Goal: Task Accomplishment & Management: Use online tool/utility

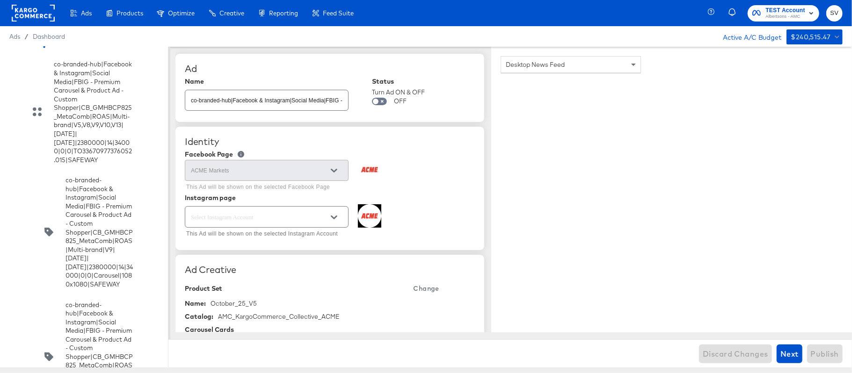
scroll to position [5291, 0]
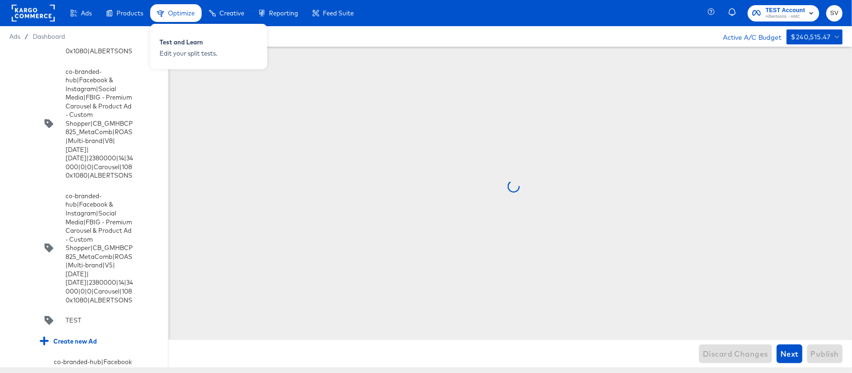
scroll to position [5348, 0]
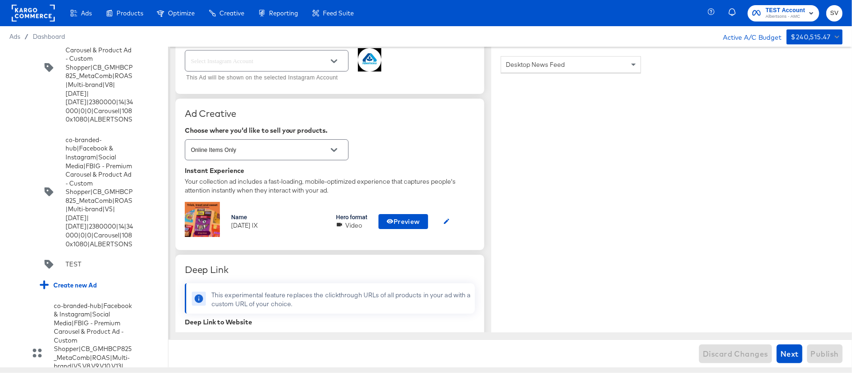
scroll to position [167, 0]
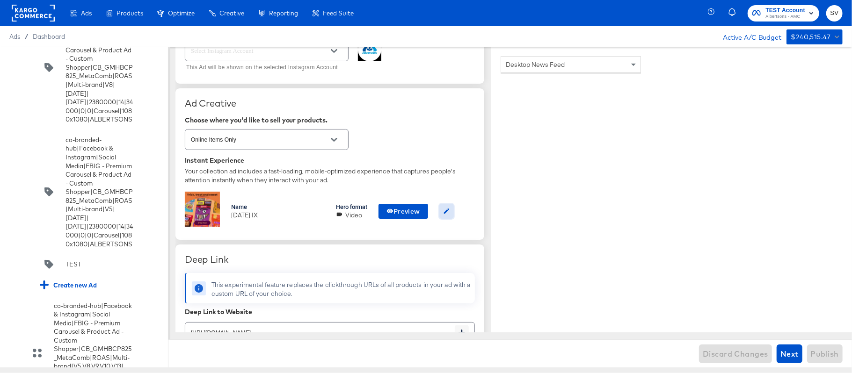
click at [446, 210] on icon "button" at bounding box center [446, 211] width 7 height 7
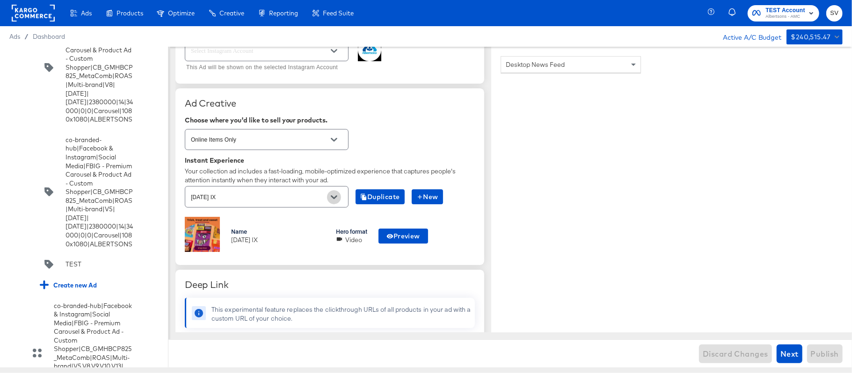
click at [336, 196] on icon "Open" at bounding box center [334, 197] width 7 height 7
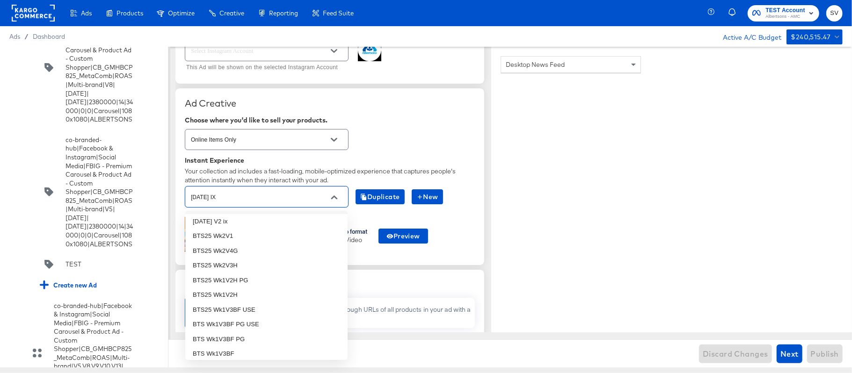
scroll to position [224, 0]
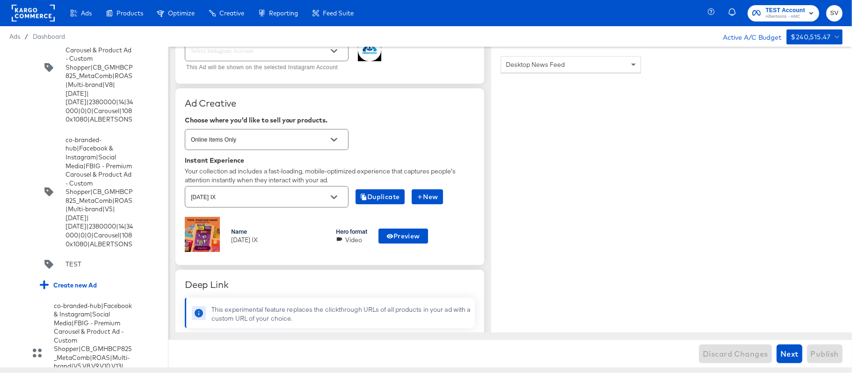
click at [426, 139] on div "Online Items Only" at bounding box center [330, 139] width 290 height 25
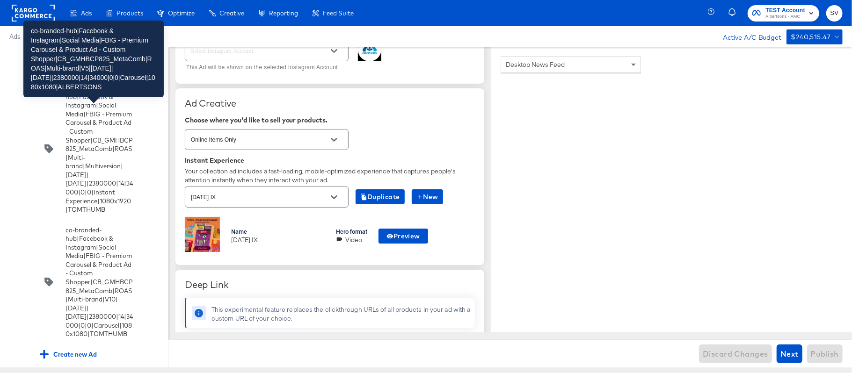
scroll to position [6057, 0]
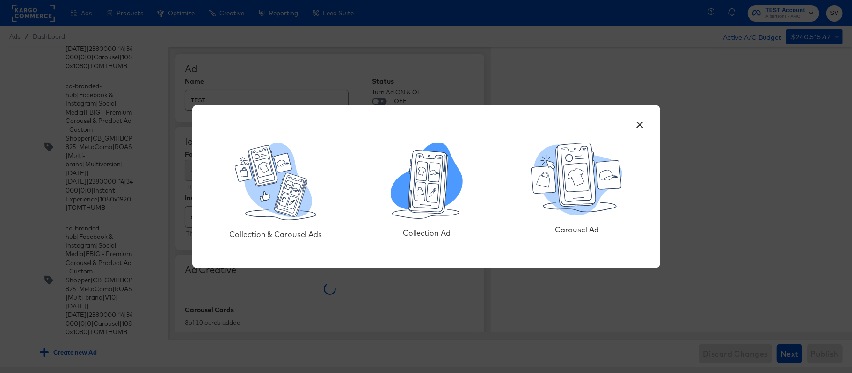
click at [447, 182] on icon at bounding box center [427, 177] width 72 height 68
type textarea "x"
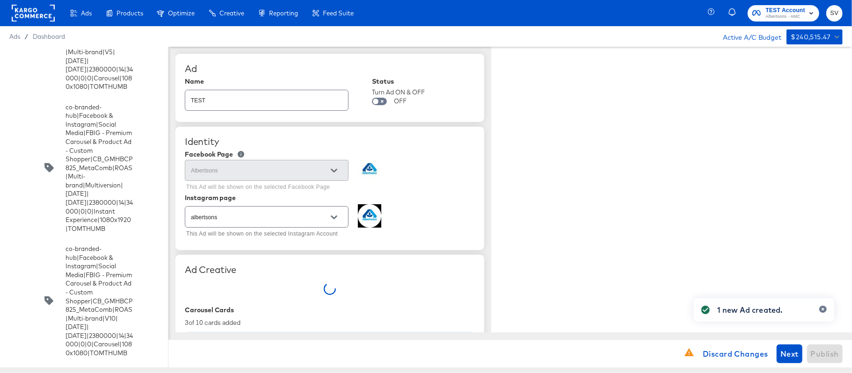
type textarea "x"
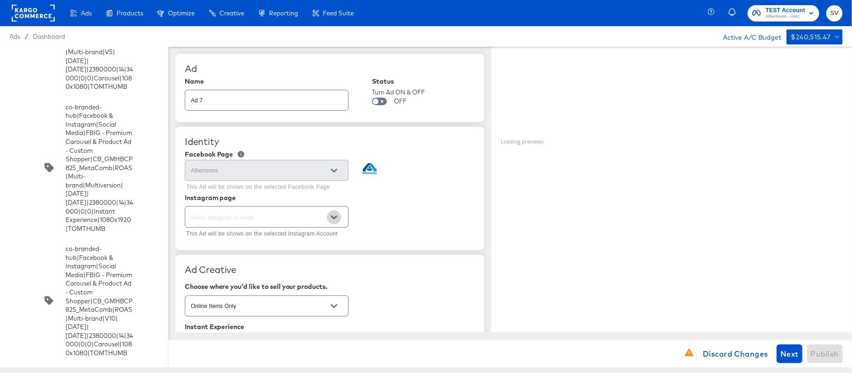
click at [336, 217] on icon "Open" at bounding box center [334, 218] width 7 height 4
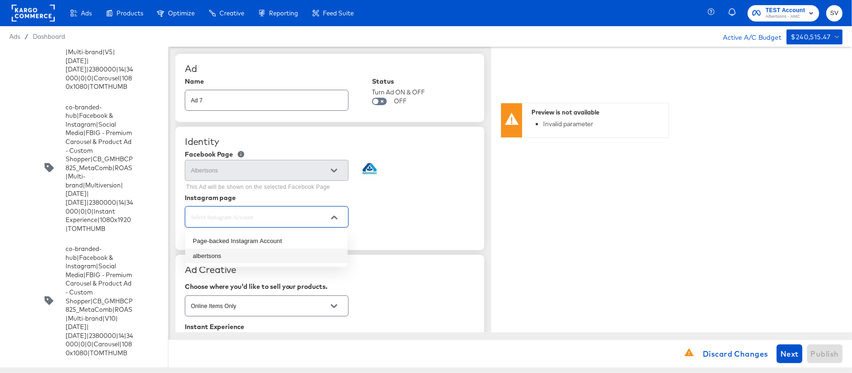
click at [257, 255] on li "albertsons" at bounding box center [266, 256] width 162 height 15
type input "albertsons"
type textarea "x"
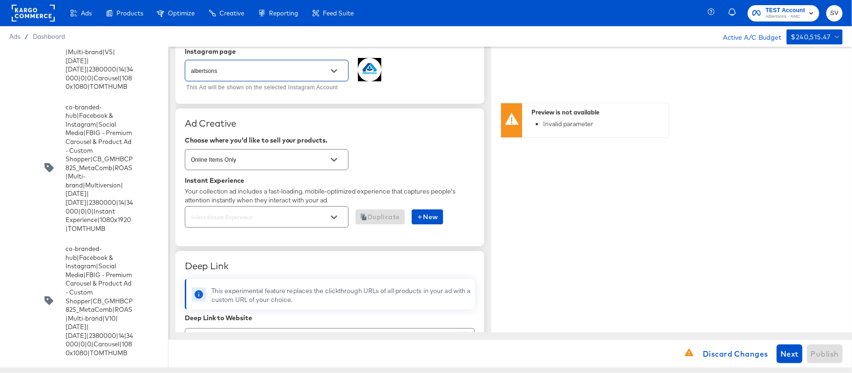
scroll to position [147, 0]
click at [332, 219] on icon "Open" at bounding box center [334, 217] width 7 height 4
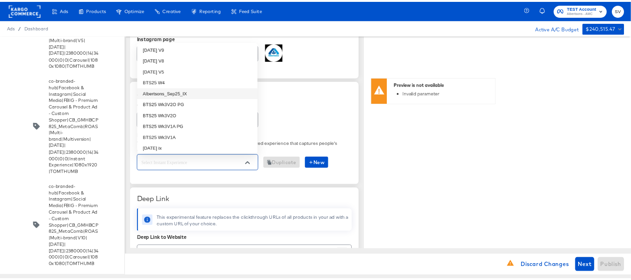
scroll to position [0, 0]
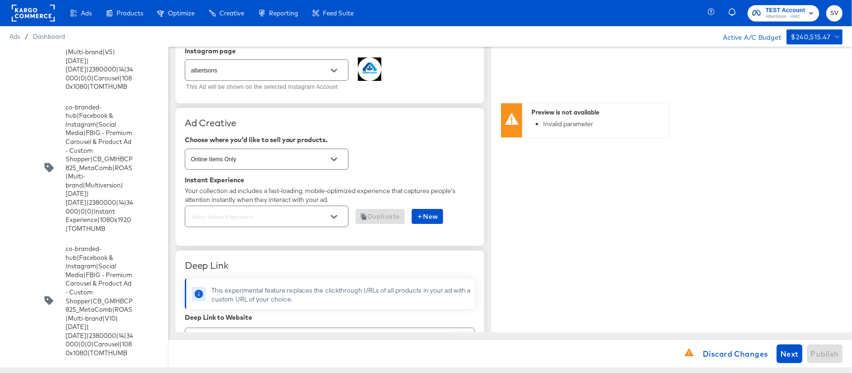
click at [314, 242] on div "Ad Creative Choose where you'd like to sell your products. Online Items Only In…" at bounding box center [329, 177] width 309 height 138
click at [752, 352] on span "Discard Changes" at bounding box center [736, 354] width 66 height 13
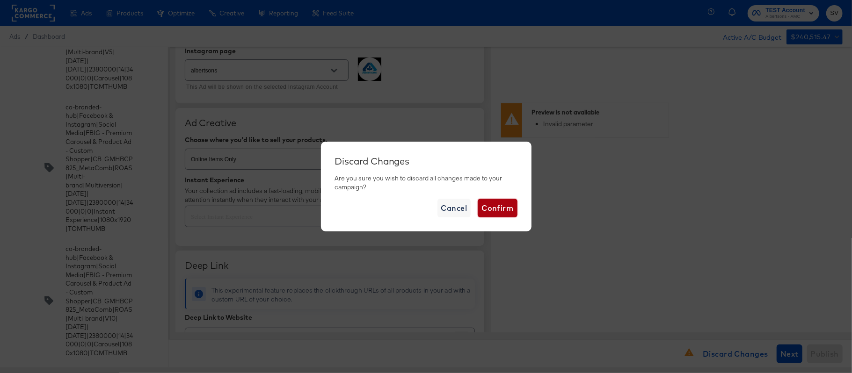
click at [483, 205] on span "Confirm" at bounding box center [498, 208] width 32 height 13
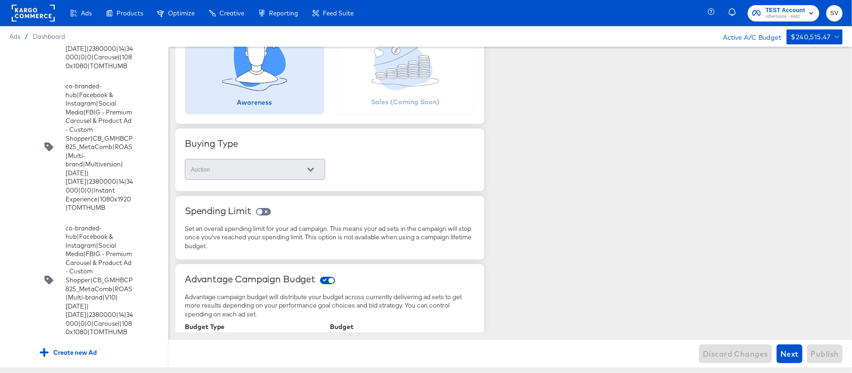
click at [34, 17] on rect at bounding box center [33, 13] width 43 height 17
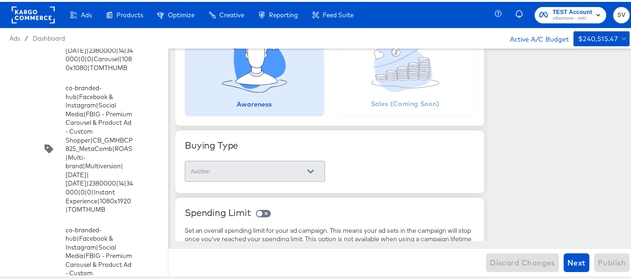
scroll to position [147, 0]
click at [43, 8] on rect at bounding box center [33, 13] width 43 height 17
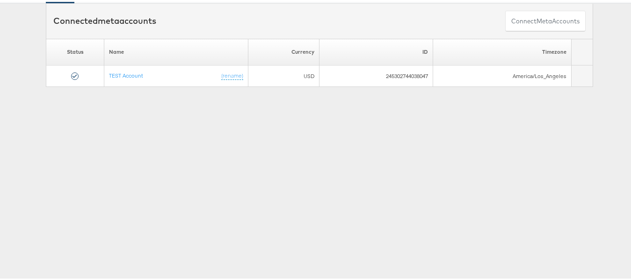
scroll to position [57, 0]
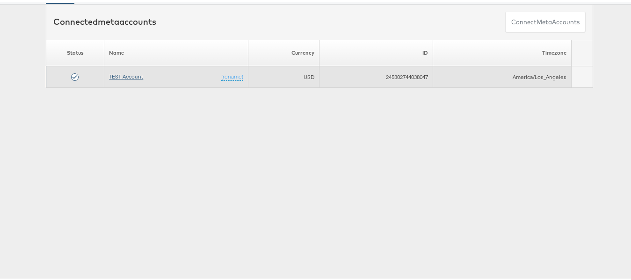
click at [118, 74] on link "TEST Account" at bounding box center [126, 74] width 34 height 7
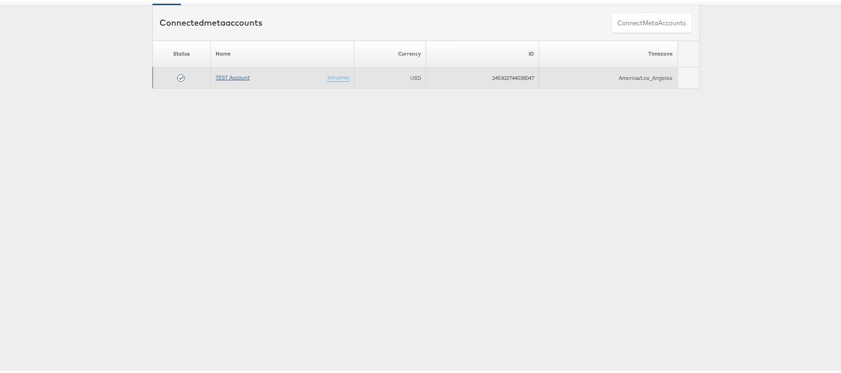
scroll to position [0, 0]
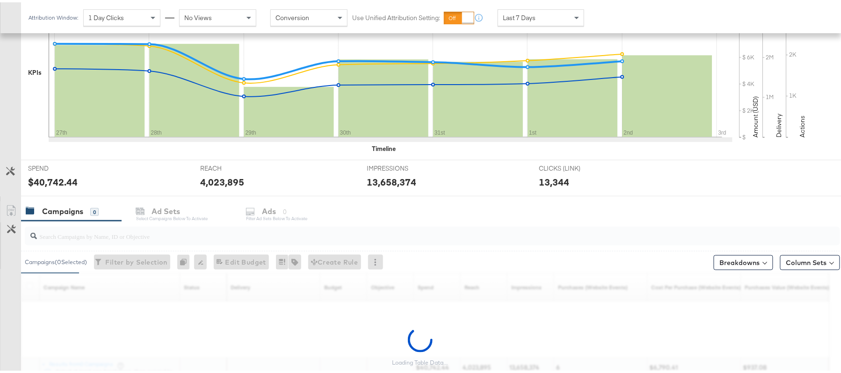
scroll to position [310, 0]
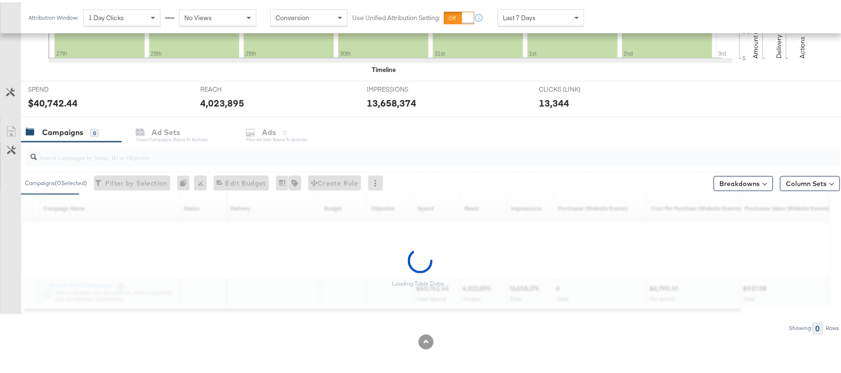
click at [88, 155] on input "search" at bounding box center [401, 151] width 729 height 18
paste input "120230827938750307"
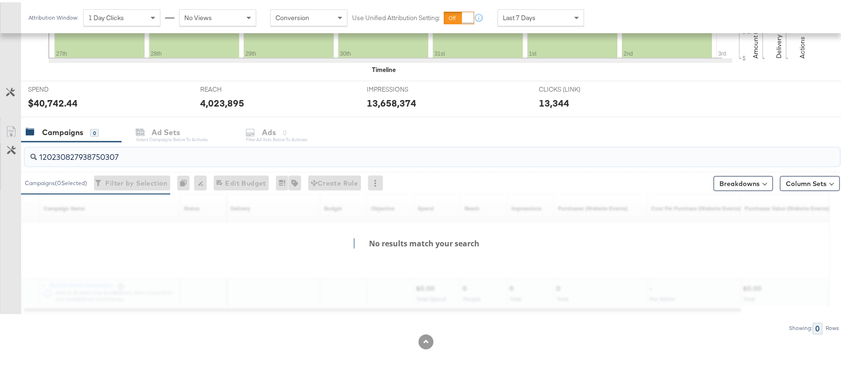
type input "120230827938750307"
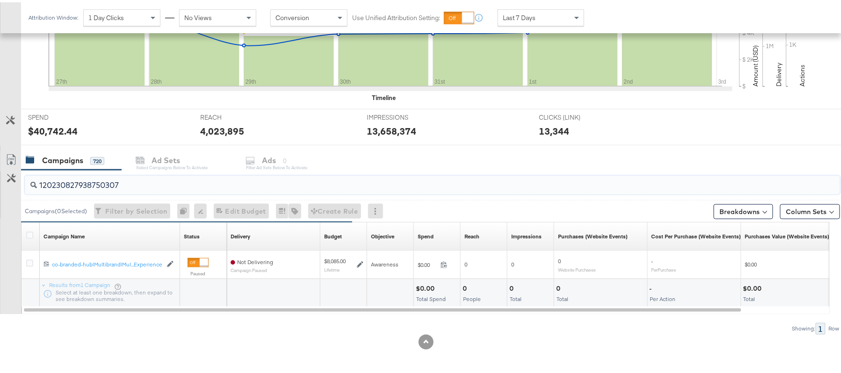
scroll to position [282, 0]
click at [32, 234] on icon at bounding box center [29, 233] width 7 height 7
click at [0, 0] on input "checkbox" at bounding box center [0, 0] width 0 height 0
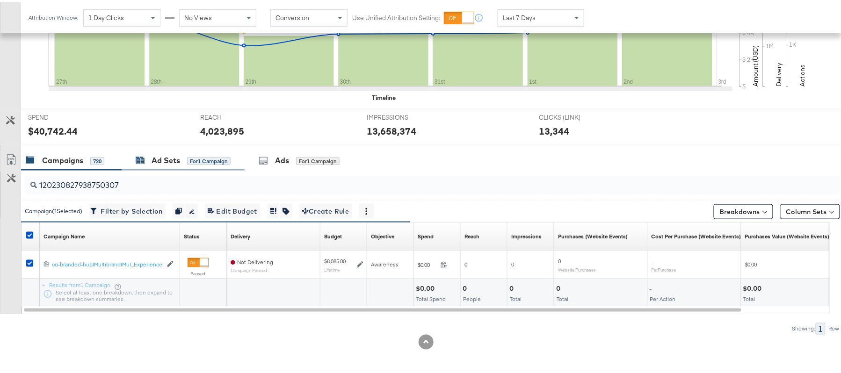
click at [175, 158] on div "Ad Sets" at bounding box center [166, 158] width 29 height 11
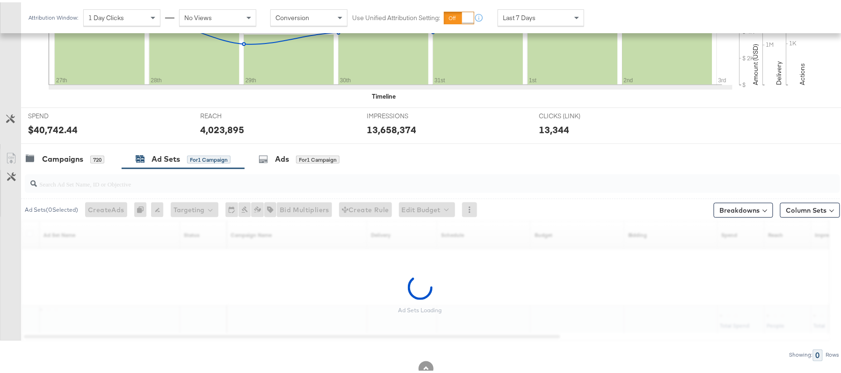
click at [121, 182] on input "search" at bounding box center [401, 178] width 729 height 18
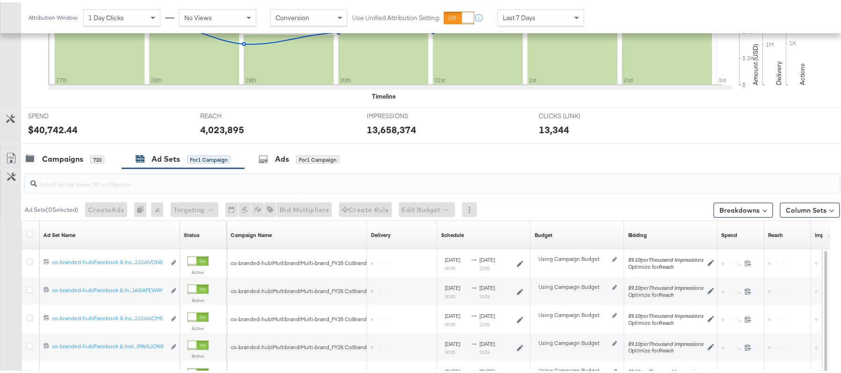
paste input "co-branded-hub|Facebook & Instagram|Social Media|FBIG - Premium Carousel & Prod…"
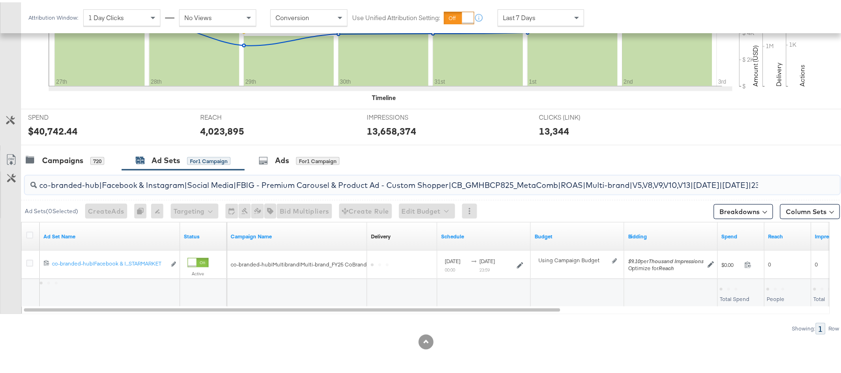
scroll to position [0, 255]
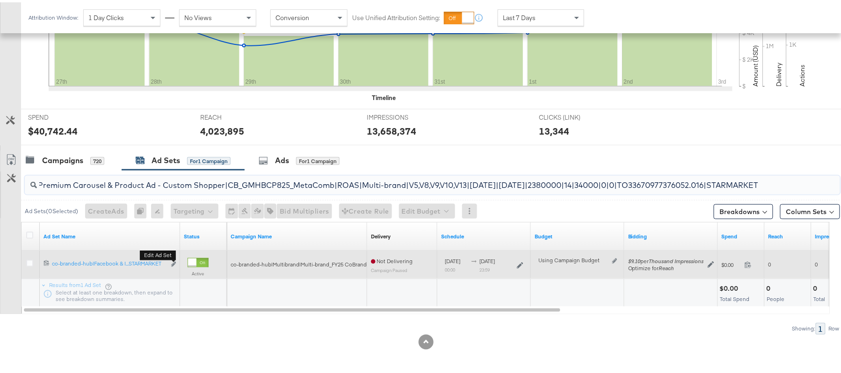
type input "co-branded-hub|Facebook & Instagram|Social Media|FBIG - Premium Carousel & Prod…"
click at [171, 261] on div "Edit ad set" at bounding box center [174, 263] width 6 height 10
click at [175, 261] on icon "link" at bounding box center [173, 262] width 5 height 5
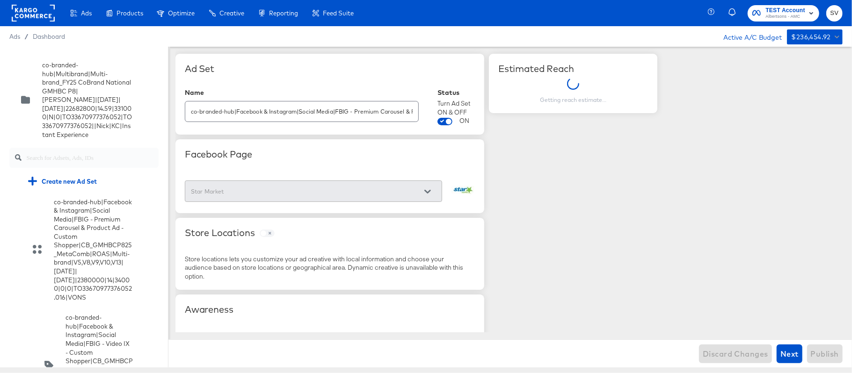
scroll to position [2866, 0]
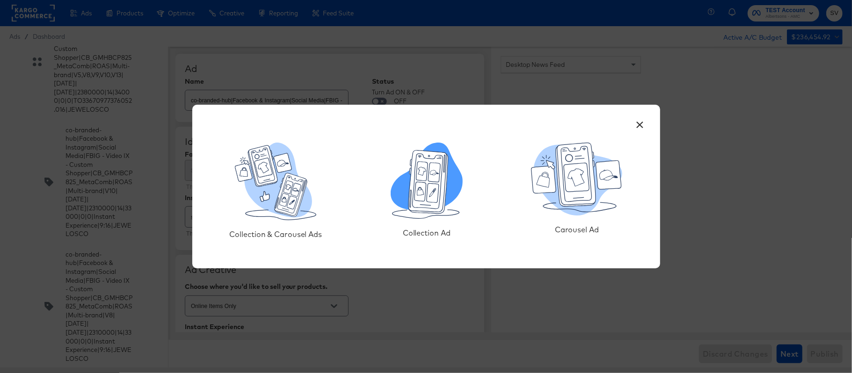
click at [435, 197] on icon at bounding box center [433, 193] width 12 height 19
type textarea "x"
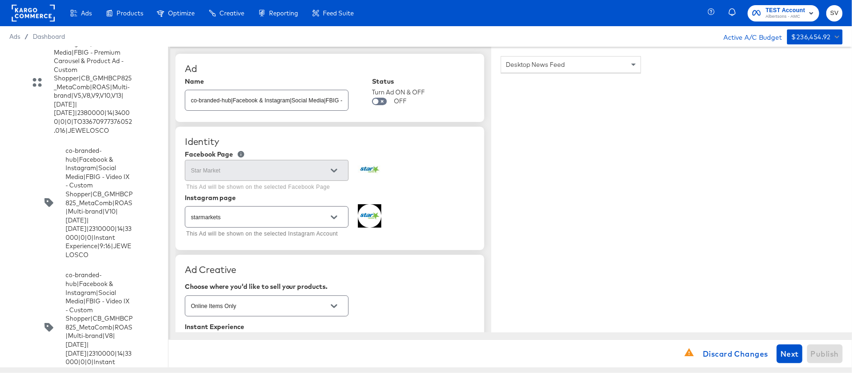
click at [276, 103] on input "Ad 2" at bounding box center [266, 97] width 163 height 20
paste input "co-branded-hub|Facebook & Instagram|Social Media|FBIG - Video IX - Custom Shopp…"
type input "co-branded-hub|Facebook & Instagram|Social Media|FBIG - Video IX - Custom Shopp…"
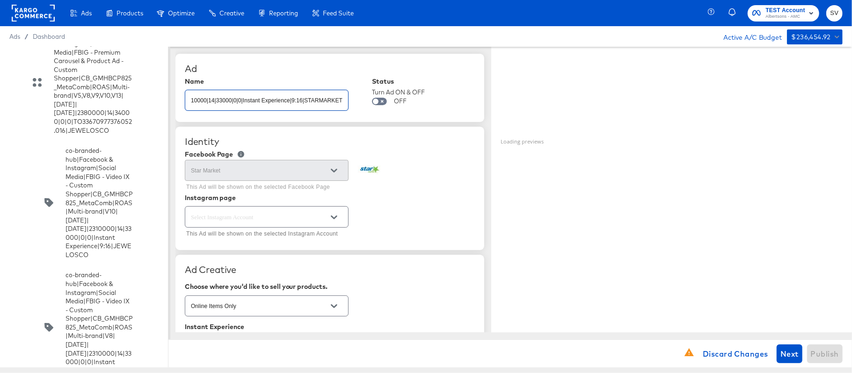
type textarea "x"
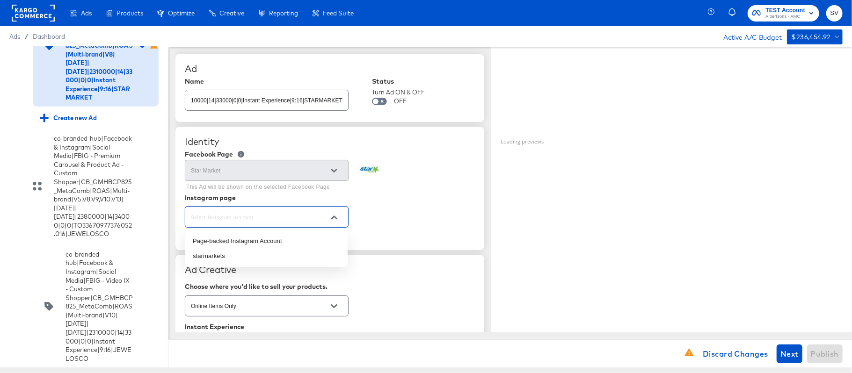
click at [289, 215] on input "text" at bounding box center [259, 217] width 141 height 11
click at [258, 253] on li "starmarkets" at bounding box center [266, 256] width 162 height 15
type input "starmarkets"
type textarea "x"
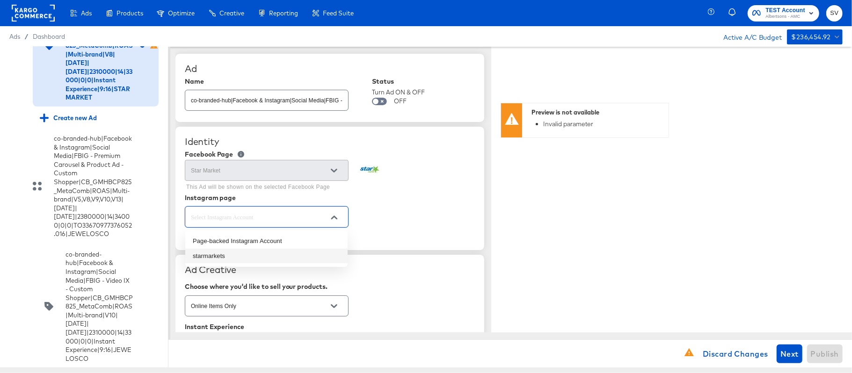
type textarea "x"
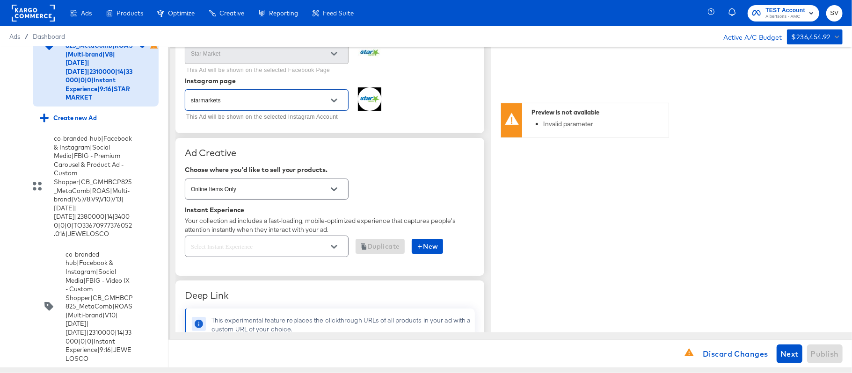
scroll to position [127, 0]
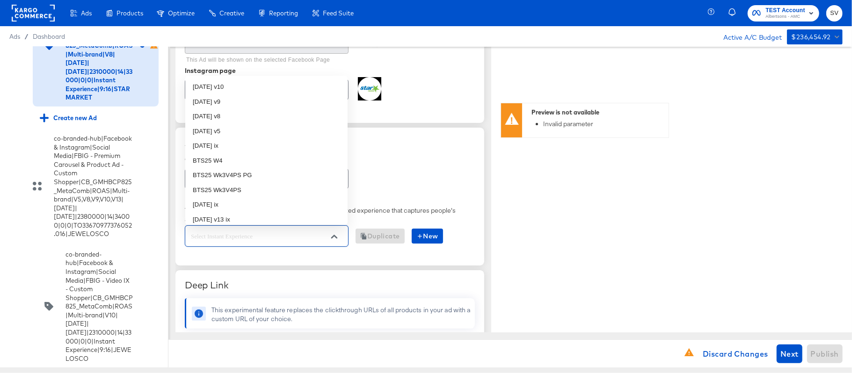
click at [258, 241] on input "text" at bounding box center [259, 236] width 141 height 11
click at [227, 123] on li "[DATE] v8" at bounding box center [266, 116] width 162 height 15
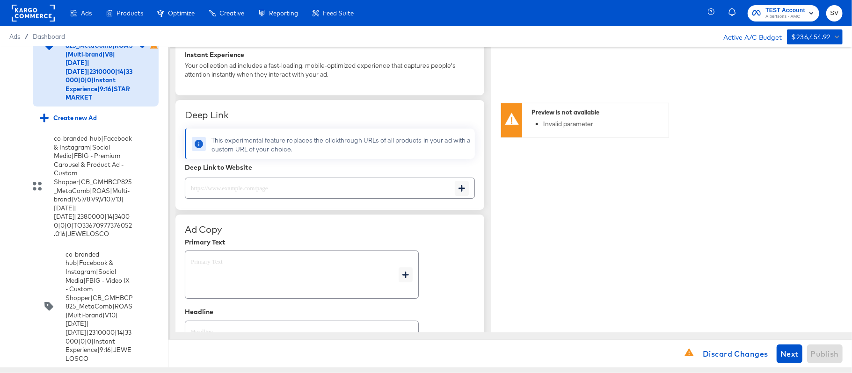
scroll to position [273, 0]
click at [260, 184] on input "text" at bounding box center [320, 184] width 270 height 20
paste input "[URL][DOMAIN_NAME]"
type input "[URL][DOMAIN_NAME]"
type textarea "x"
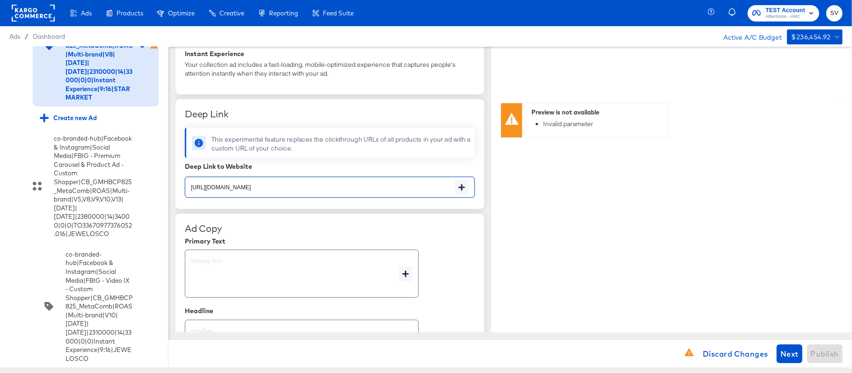
type textarea "x"
click at [287, 263] on textarea at bounding box center [295, 274] width 208 height 34
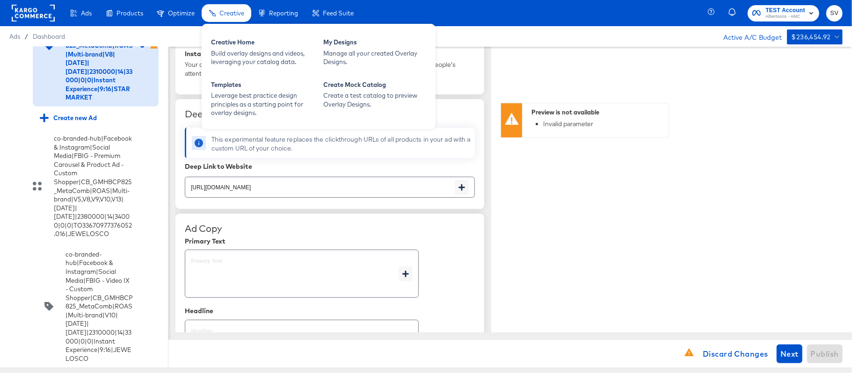
type textarea "x"
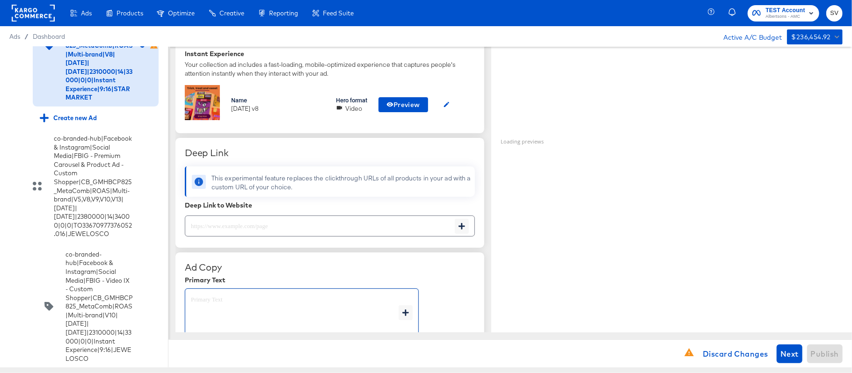
type textarea "x"
paste input "Shop your favorite brands for you and your home!"
click at [240, 229] on input "Shop your favorite brands for you and your home!" at bounding box center [320, 222] width 270 height 20
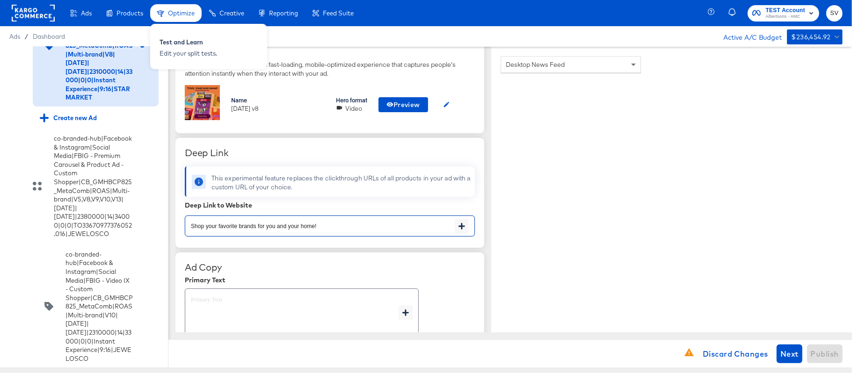
type input "Shop your favorite brands for you and your home!"
type textarea "x"
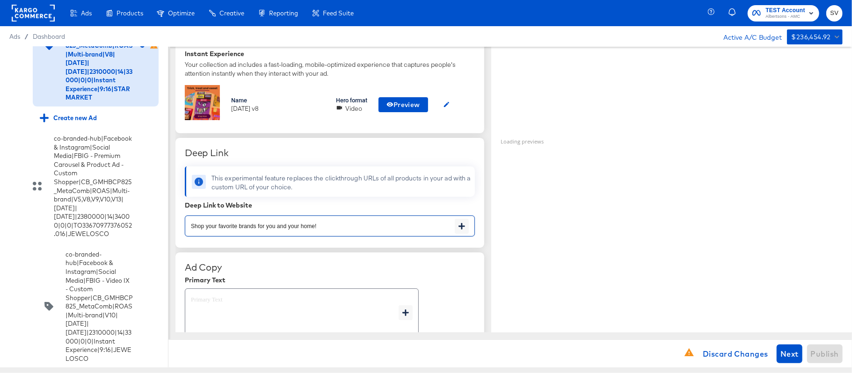
type textarea "x"
paste textarea "Explore latest arrivals"
type textarea "Explore latest arrivals"
click at [253, 298] on textarea "Explore latest arrivals" at bounding box center [295, 313] width 208 height 34
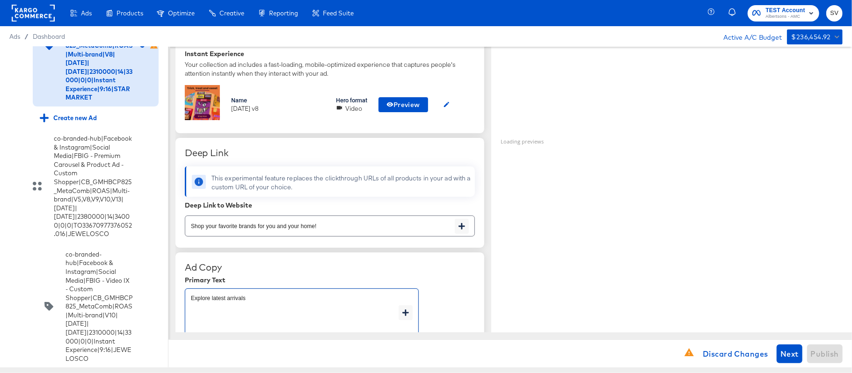
type textarea "x"
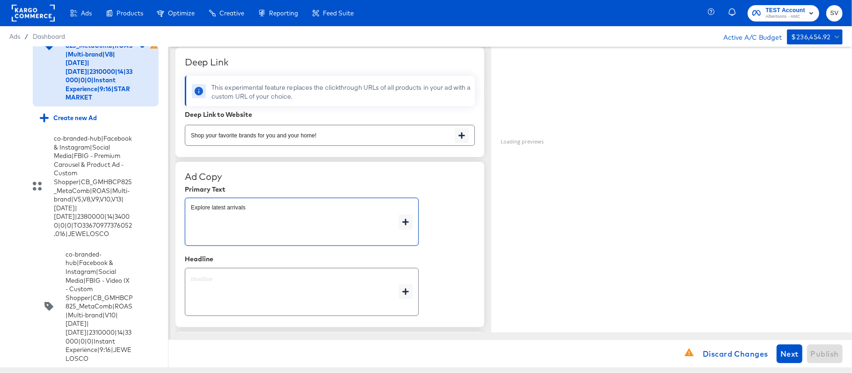
scroll to position [364, 0]
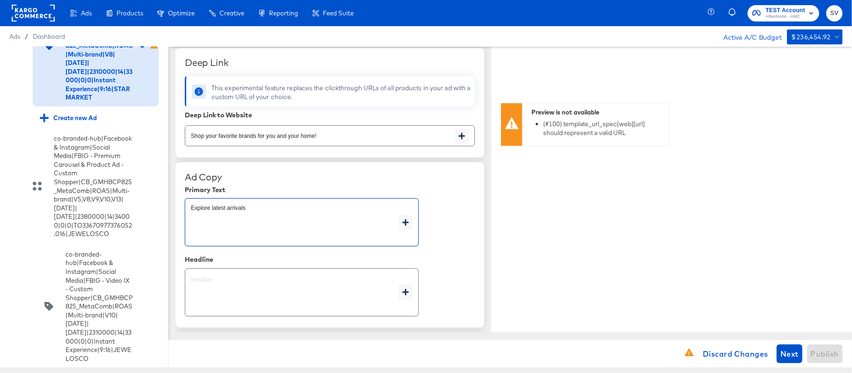
type textarea "Explore latest arrivals"
type textarea "x"
click at [320, 135] on input "Shop your favorite brands for you and your home!" at bounding box center [320, 132] width 270 height 20
type textarea "x"
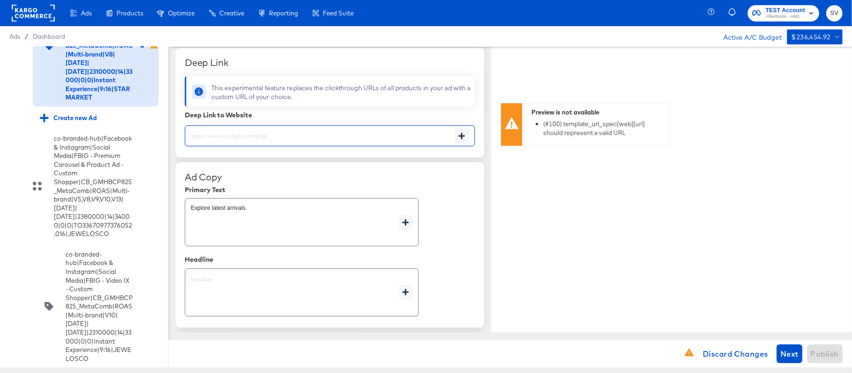
type textarea "x"
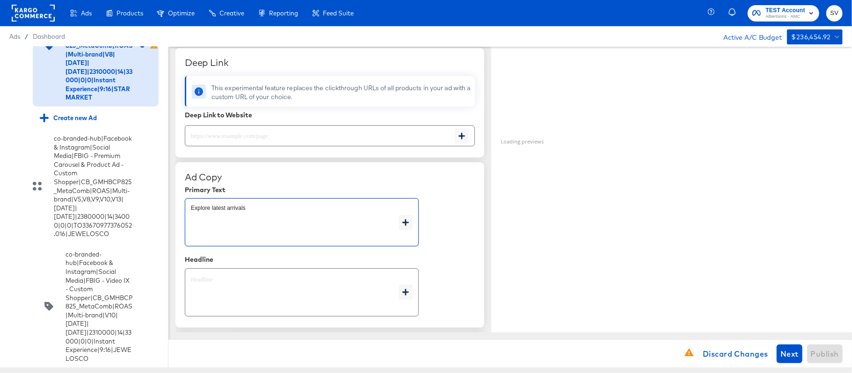
click at [270, 207] on textarea "Explore latest arrivals" at bounding box center [295, 223] width 208 height 34
type textarea "x"
paste textarea "Shop your favorite brands for you and your home!"
type textarea "Shop your favorite brands for you and your home!"
type textarea "x"
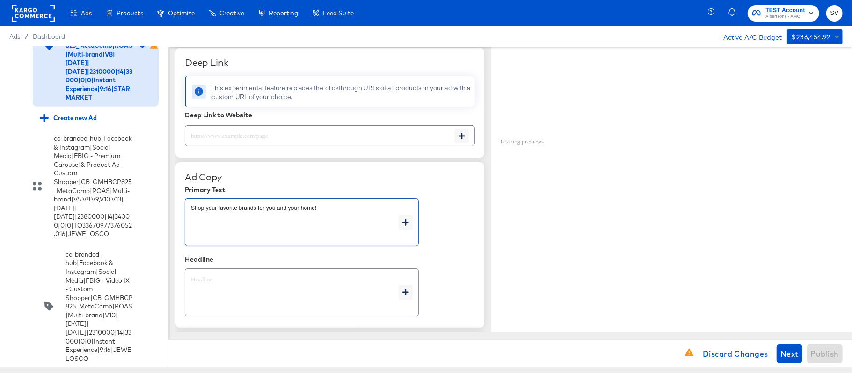
type textarea "Shop your favorite brands for you and your home!"
type textarea "x"
click at [281, 309] on textarea at bounding box center [295, 293] width 208 height 34
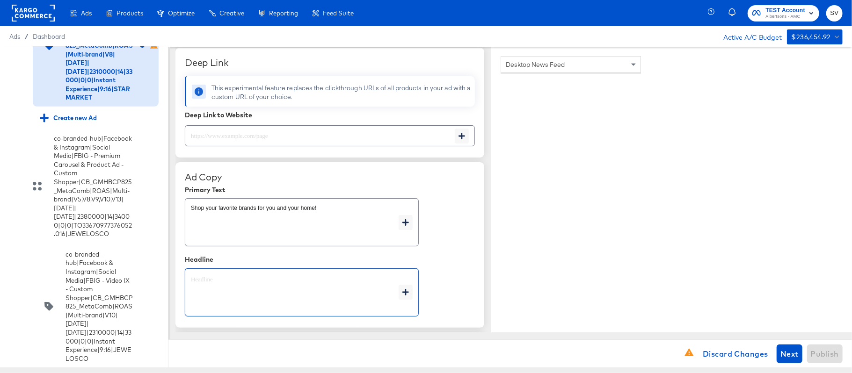
type textarea "x"
paste textarea "Explore latest arrivals"
type textarea "Explore latest arrivals"
type textarea "x"
type textarea "Explore latest arrivals"
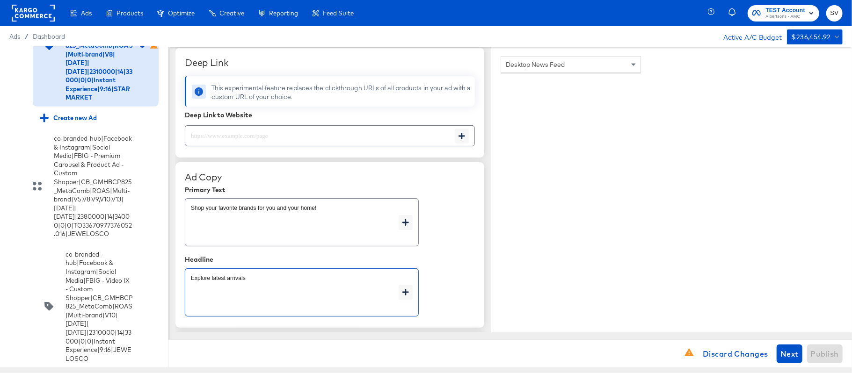
type textarea "x"
click at [275, 137] on input "text" at bounding box center [320, 132] width 270 height 20
type textarea "x"
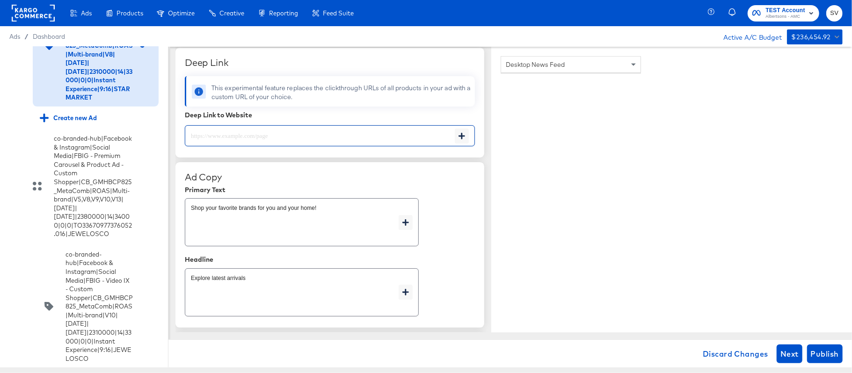
paste input "[URL][DOMAIN_NAME]"
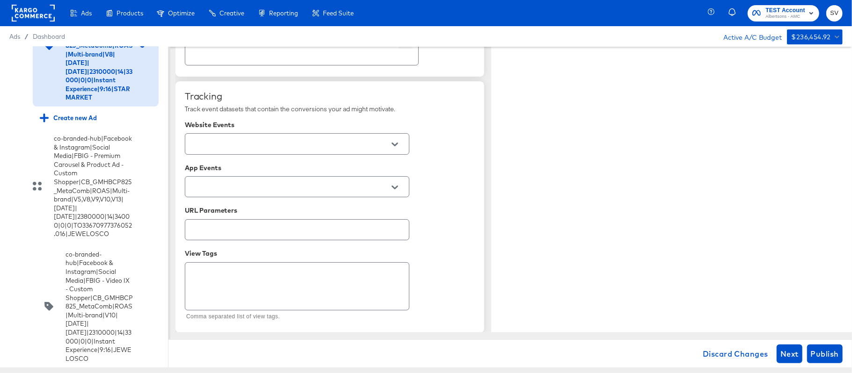
scroll to position [616, 0]
type input "[URL][DOMAIN_NAME]"
type textarea "x"
click at [360, 147] on input "text" at bounding box center [290, 144] width 202 height 11
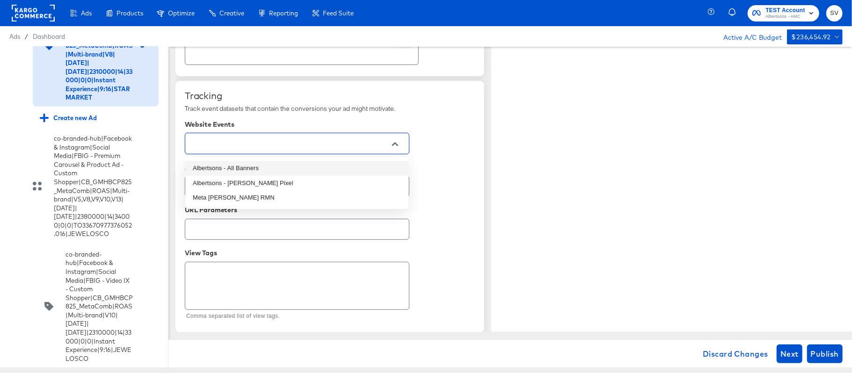
click at [317, 167] on li "Albertsons - All Banners" at bounding box center [296, 168] width 223 height 15
type textarea "x"
type input "Albertsons - All Banners"
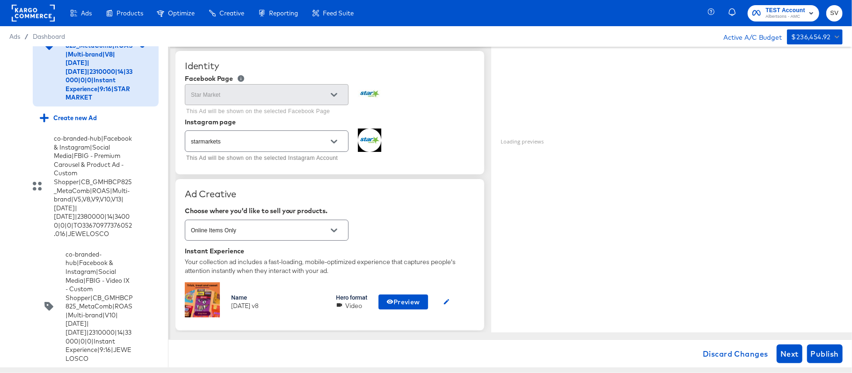
scroll to position [0, 0]
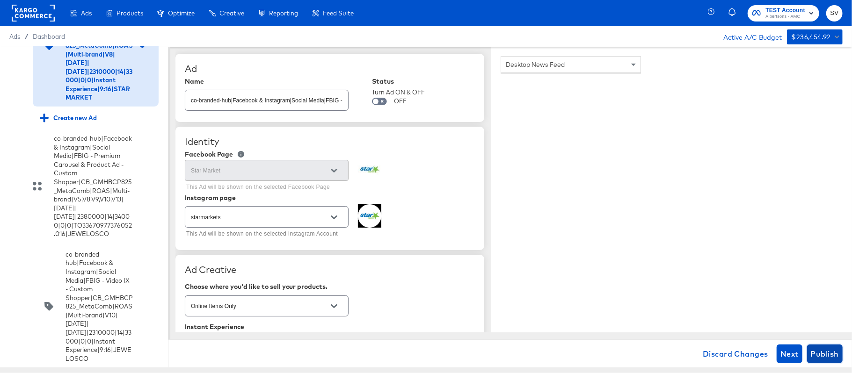
click at [826, 356] on span "Publish" at bounding box center [825, 354] width 28 height 13
type textarea "x"
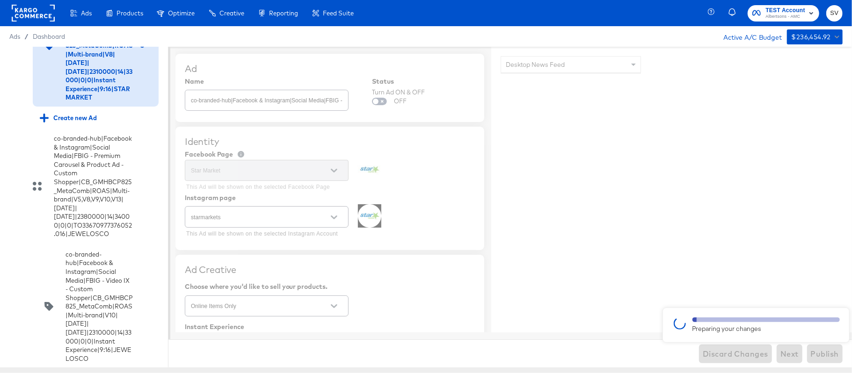
type textarea "x"
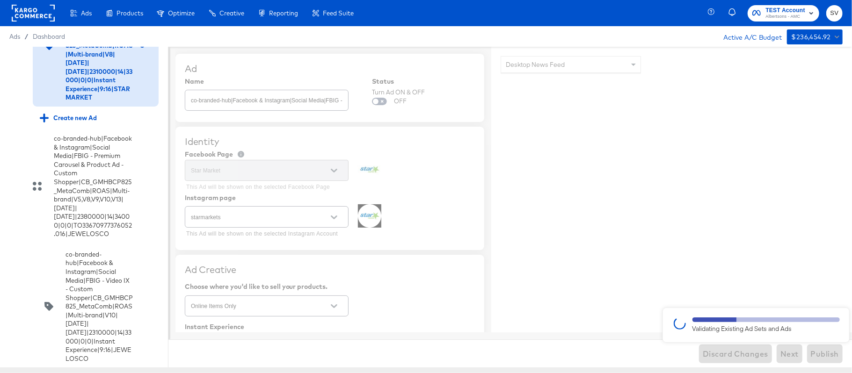
type textarea "x"
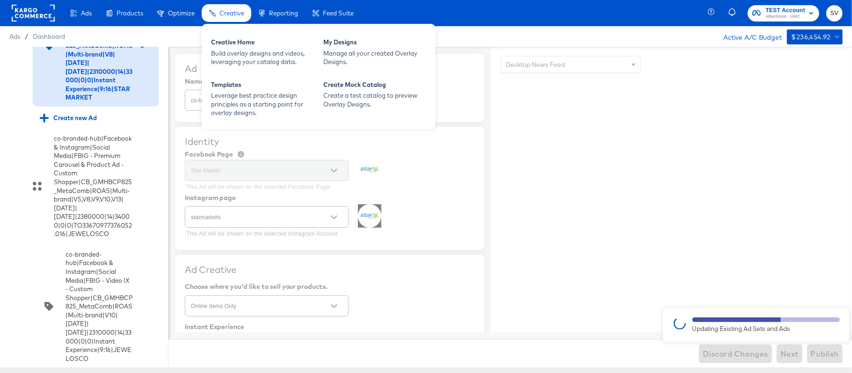
type textarea "x"
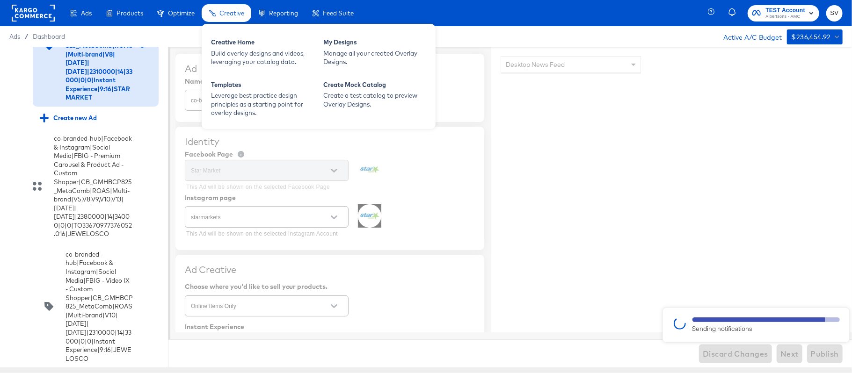
type textarea "x"
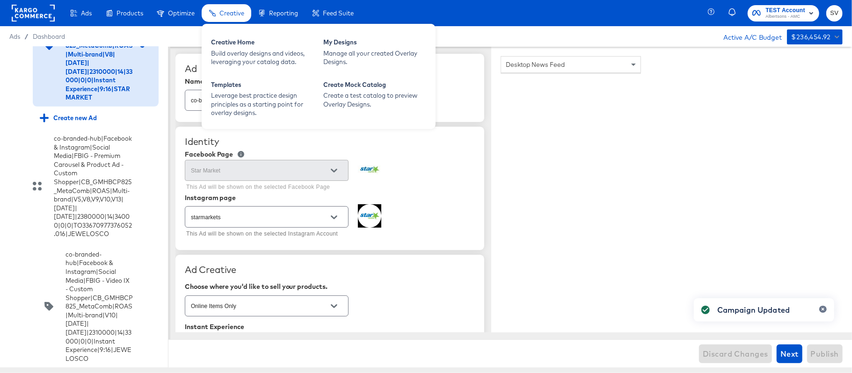
type textarea "x"
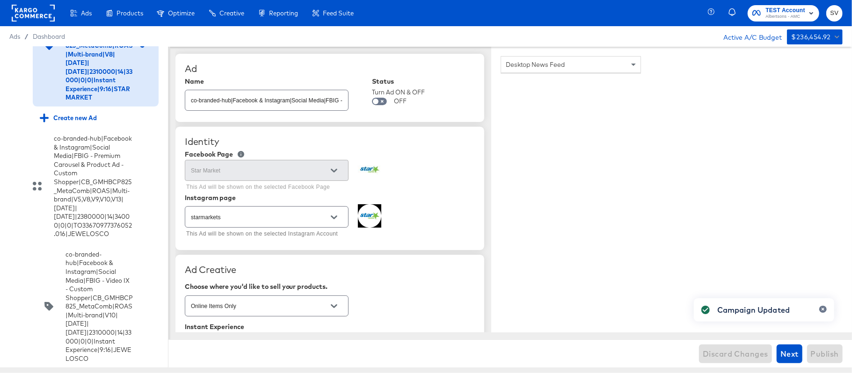
scroll to position [2984, 0]
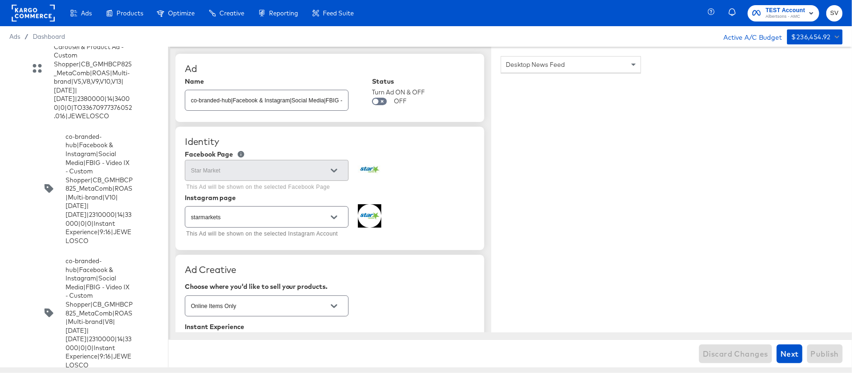
click at [70, 5] on div "Create new Ad" at bounding box center [68, 0] width 57 height 9
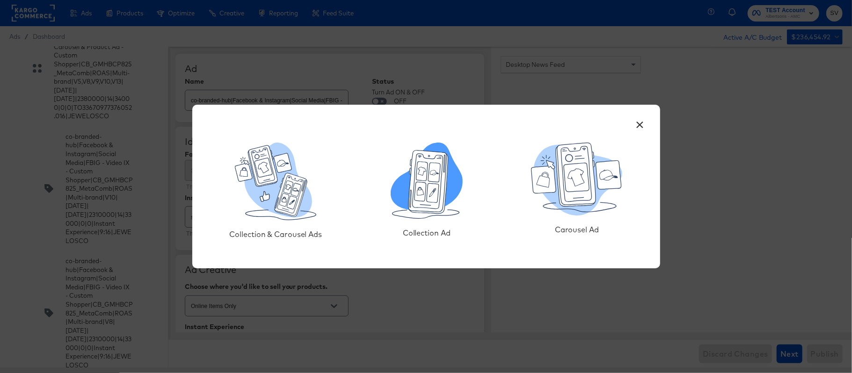
click at [444, 187] on icon at bounding box center [429, 182] width 40 height 63
type textarea "x"
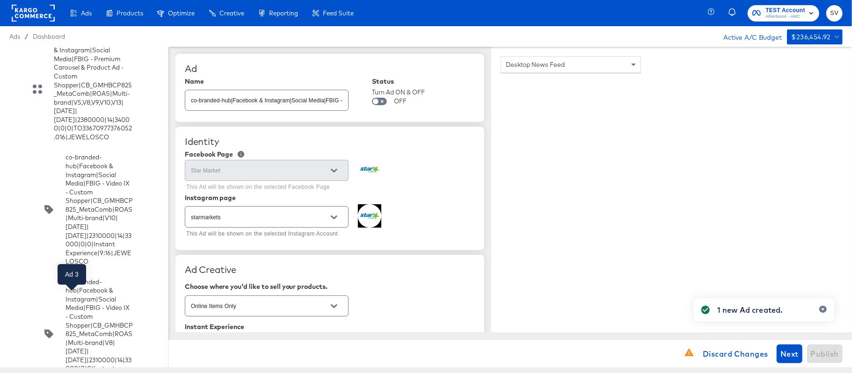
click at [77, 5] on div "Ad 3" at bounding box center [72, 0] width 13 height 9
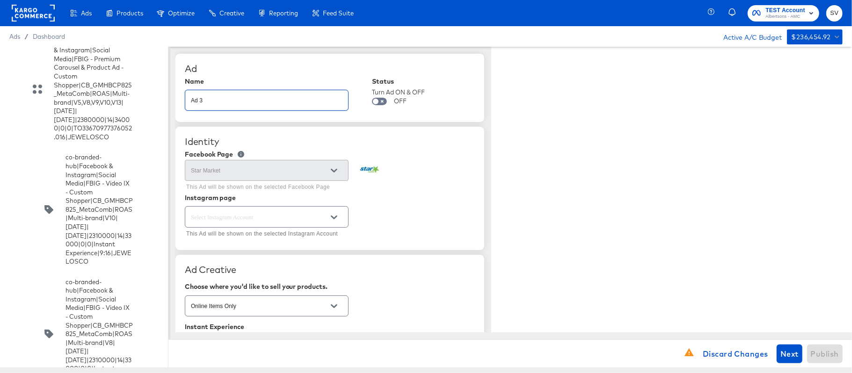
click at [279, 93] on input "Ad 3" at bounding box center [266, 97] width 163 height 20
paste input "co-branded-hub|Facebook & Instagram|Social Media|FBIG - Video IX - Custom Shopp…"
type input "co-branded-hub|Facebook & Instagram|Social Media|FBIG - Video IX - Custom Shopp…"
type textarea "x"
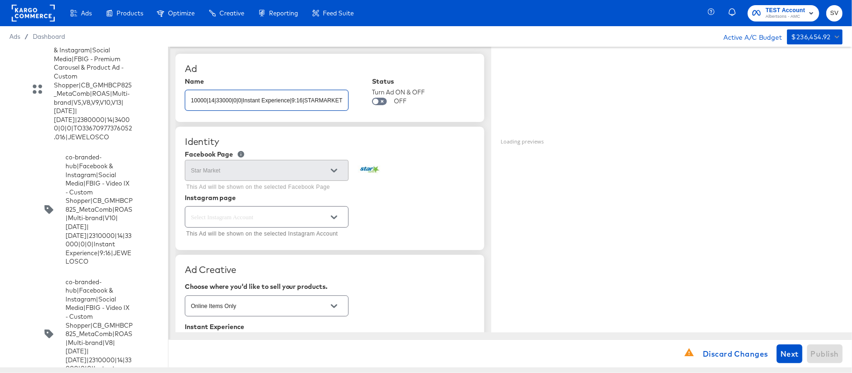
type textarea "x"
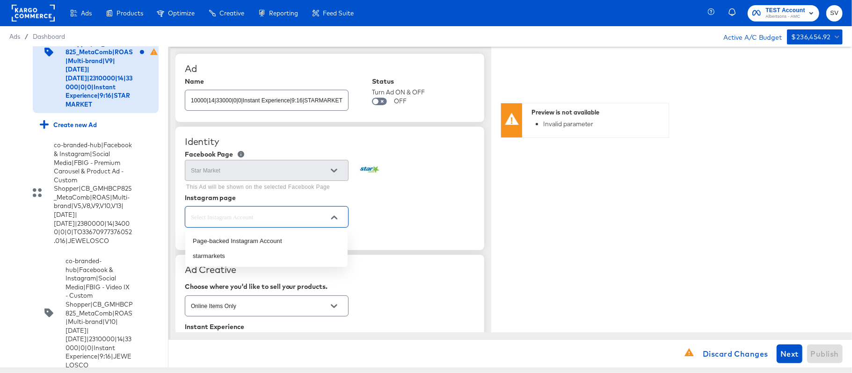
scroll to position [0, 0]
click at [248, 216] on input "text" at bounding box center [259, 217] width 141 height 11
click at [235, 256] on li "starmarkets" at bounding box center [266, 256] width 162 height 15
type input "starmarkets"
type textarea "x"
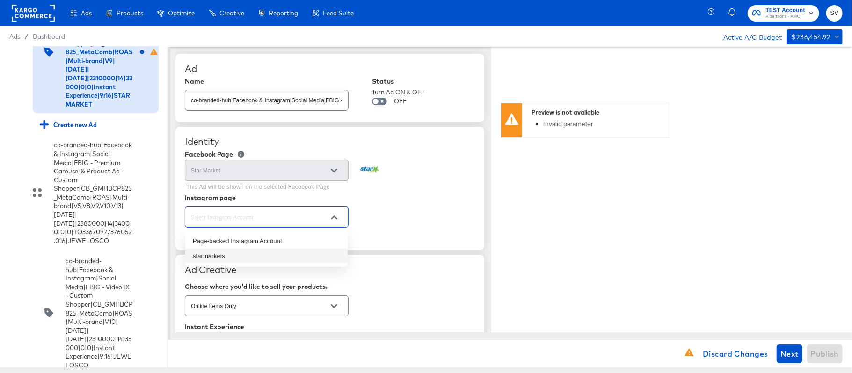
type textarea "x"
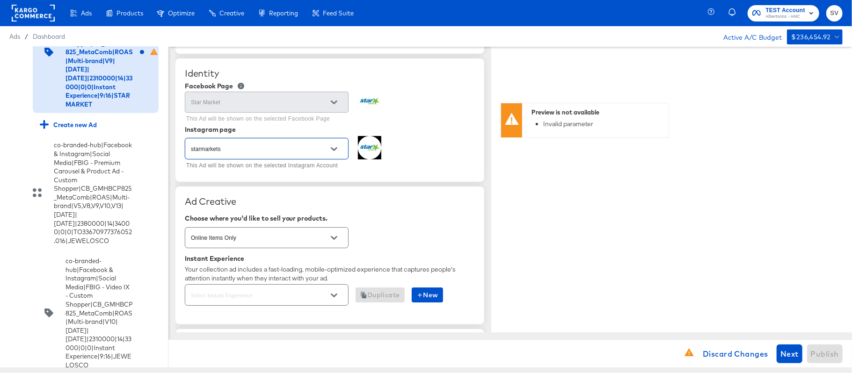
scroll to position [72, 0]
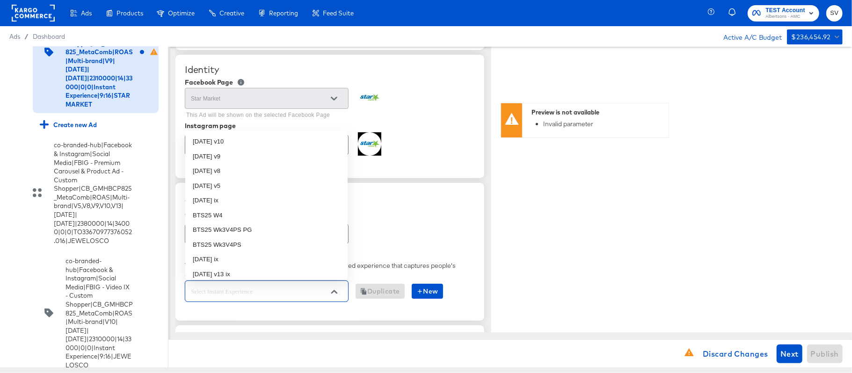
click at [231, 292] on input "text" at bounding box center [259, 291] width 141 height 11
click at [238, 294] on input "text" at bounding box center [259, 291] width 141 height 11
click at [250, 158] on li "[DATE] v9" at bounding box center [266, 156] width 162 height 15
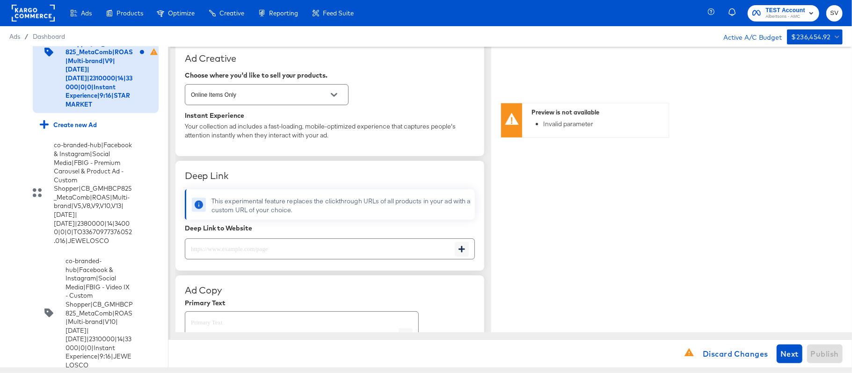
scroll to position [212, 0]
paste input "[URL][DOMAIN_NAME]"
click at [244, 249] on input "[URL][DOMAIN_NAME]" at bounding box center [320, 244] width 270 height 20
type input "[URL][DOMAIN_NAME]"
type textarea "x"
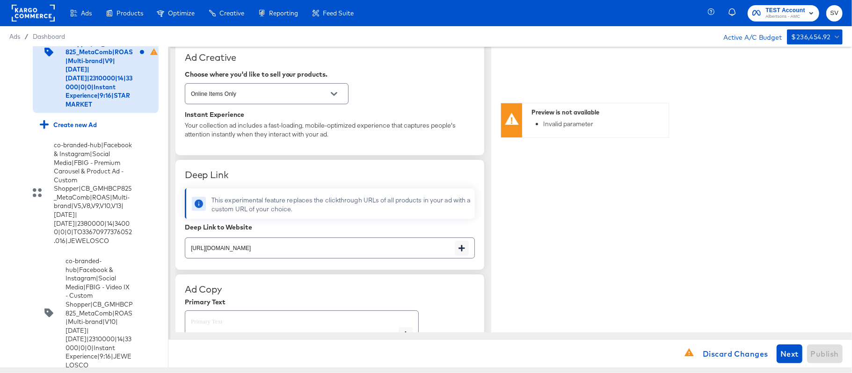
type textarea "x"
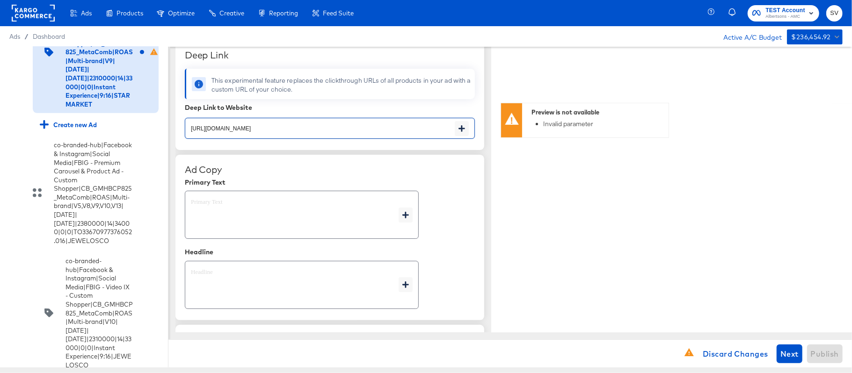
type textarea "x"
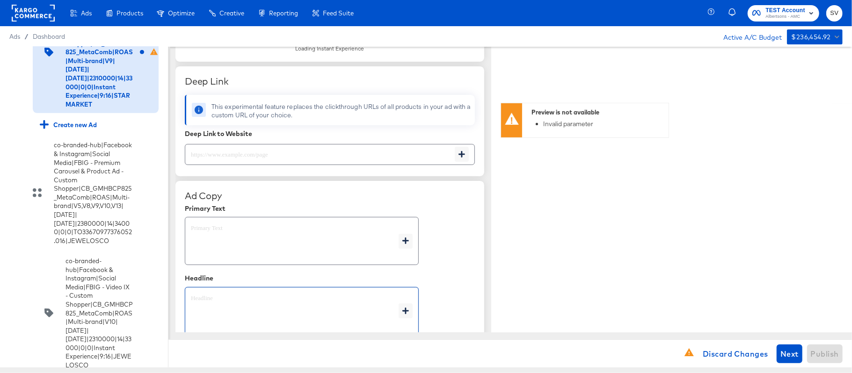
paste textarea "Explore latest arrivals"
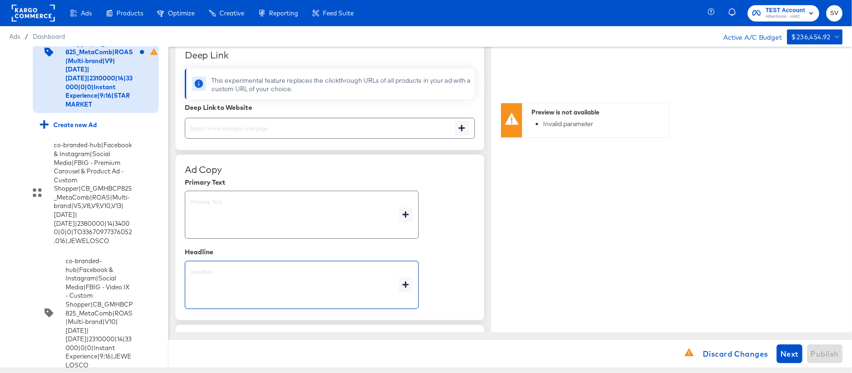
type textarea "Explore latest arrivals"
click at [226, 270] on textarea "Explore latest arrivals" at bounding box center [295, 286] width 208 height 34
type textarea "x"
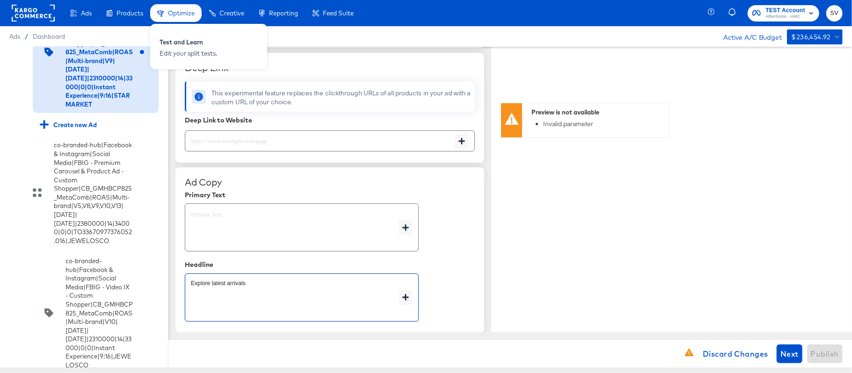
type textarea "Explore latest arrivals"
type textarea "x"
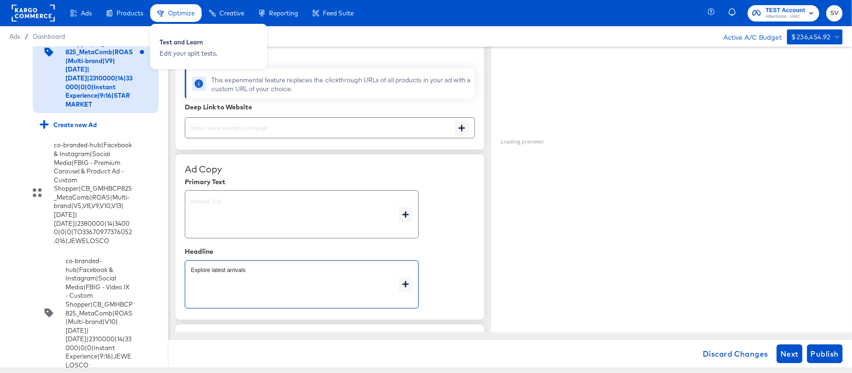
type textarea "x"
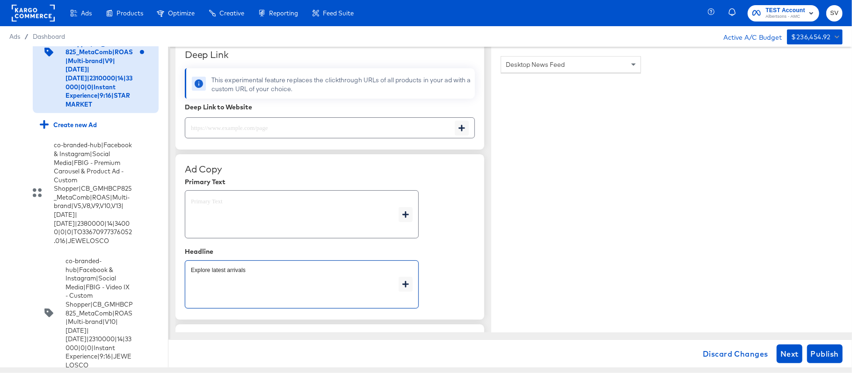
type textarea "x"
click at [258, 212] on textarea at bounding box center [295, 215] width 208 height 34
type textarea "x"
paste textarea "Shop your favorite brands for you and your home!"
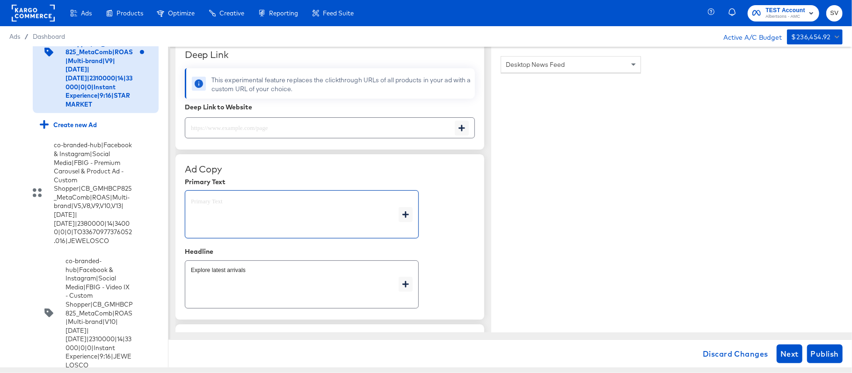
type textarea "Shop your favorite brands for you and your home!"
type textarea "x"
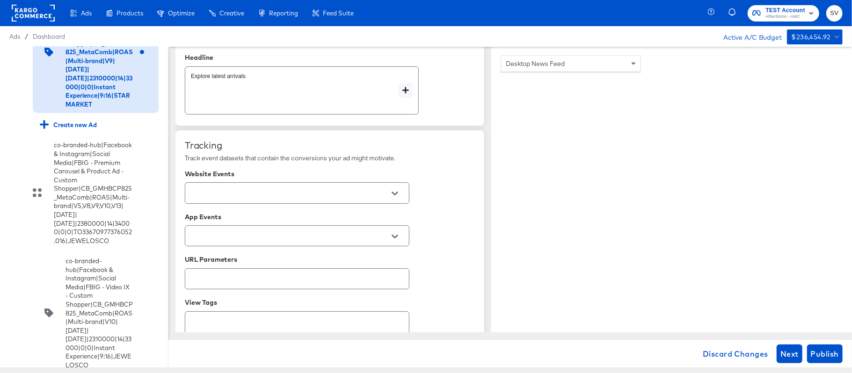
scroll to position [566, 0]
type textarea "Shop your favorite brands for you and your home!"
type textarea "x"
click at [282, 197] on input "text" at bounding box center [290, 193] width 202 height 11
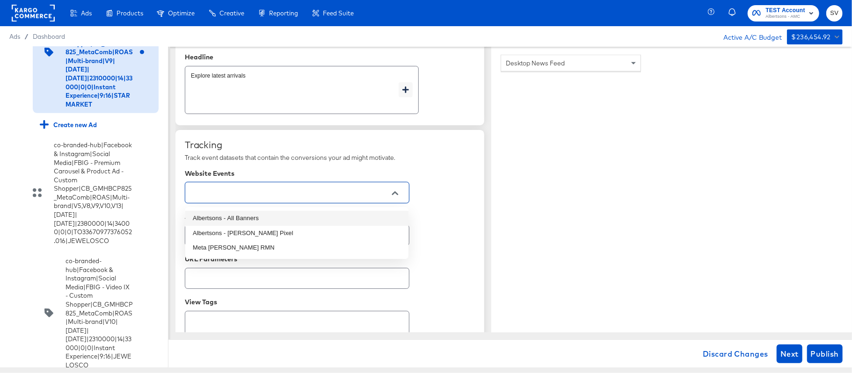
click at [244, 218] on li "Albertsons - All Banners" at bounding box center [296, 218] width 223 height 15
type textarea "x"
type input "Albertsons - All Banners"
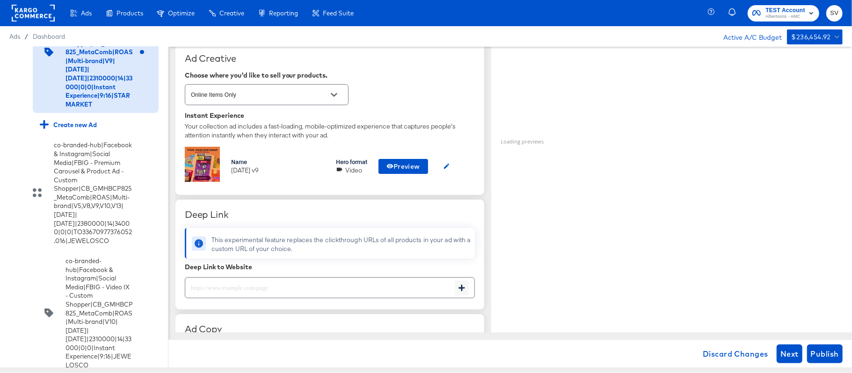
scroll to position [211, 0]
click at [270, 290] on input "text" at bounding box center [320, 285] width 270 height 20
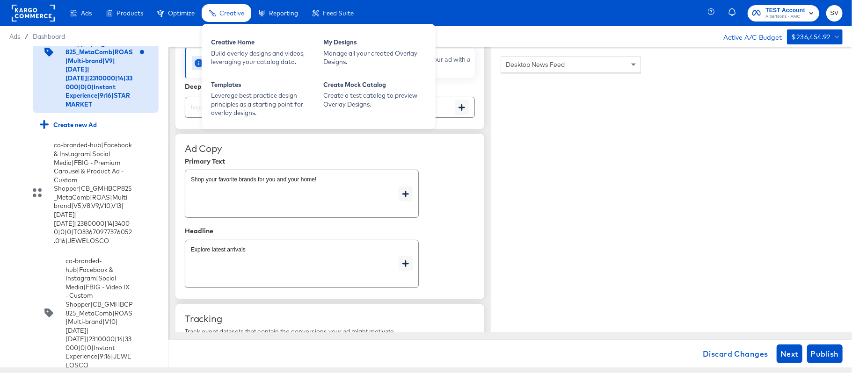
type textarea "x"
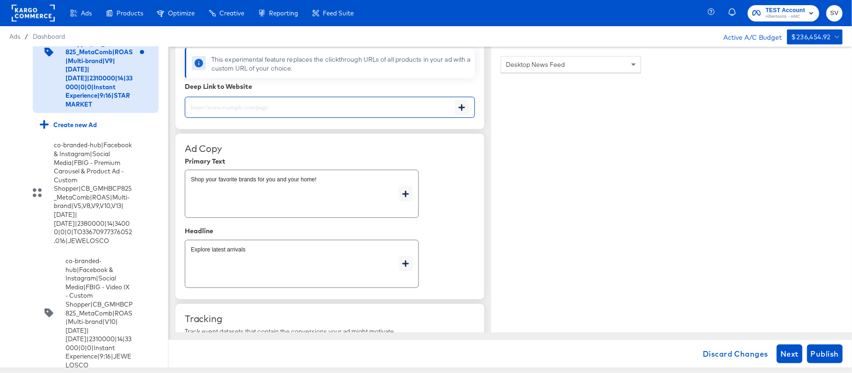
paste input "[URL][DOMAIN_NAME]"
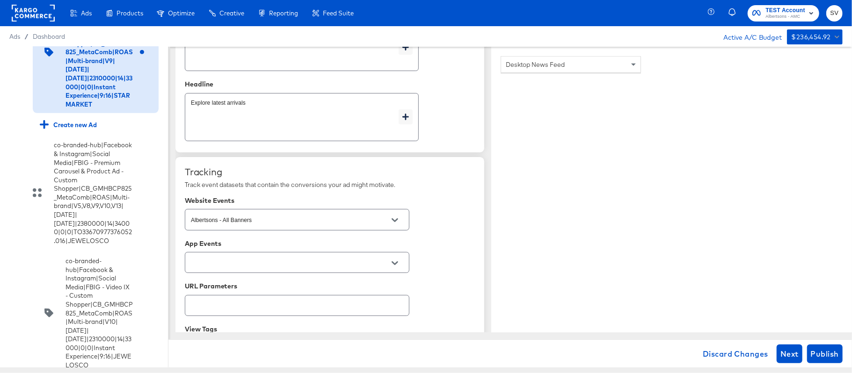
scroll to position [618, 0]
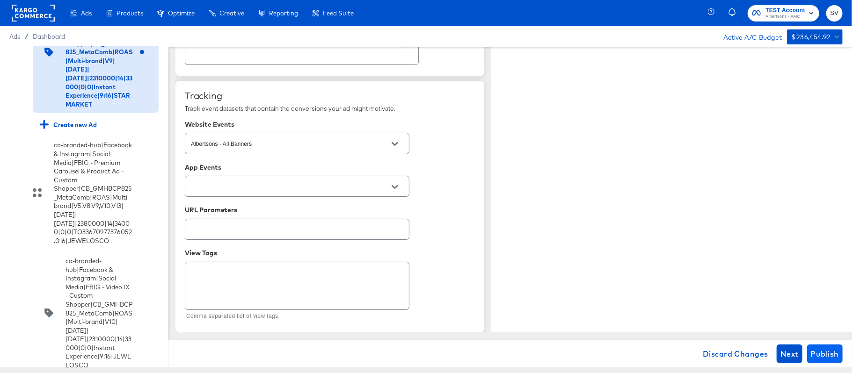
type input "[URL][DOMAIN_NAME]"
type textarea "x"
click at [820, 352] on span "Publish" at bounding box center [825, 354] width 28 height 13
type textarea "x"
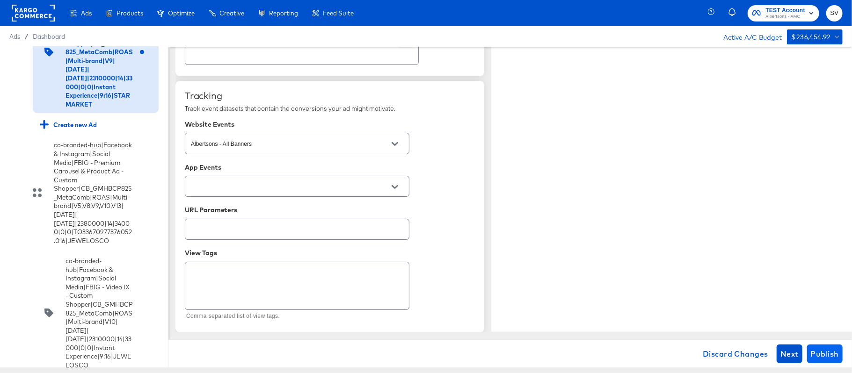
type textarea "x"
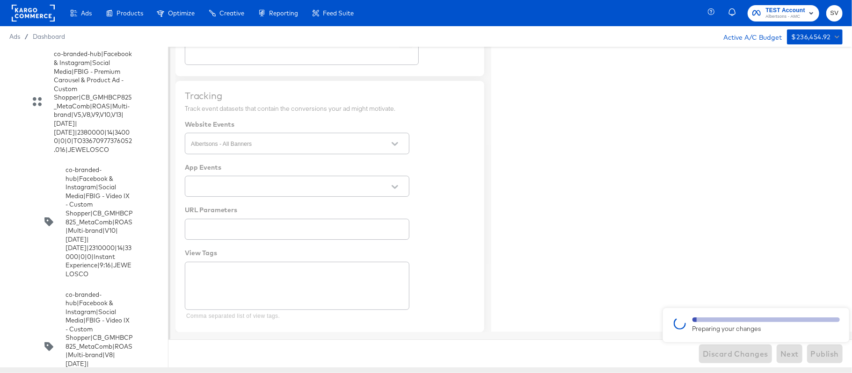
scroll to position [3177, 0]
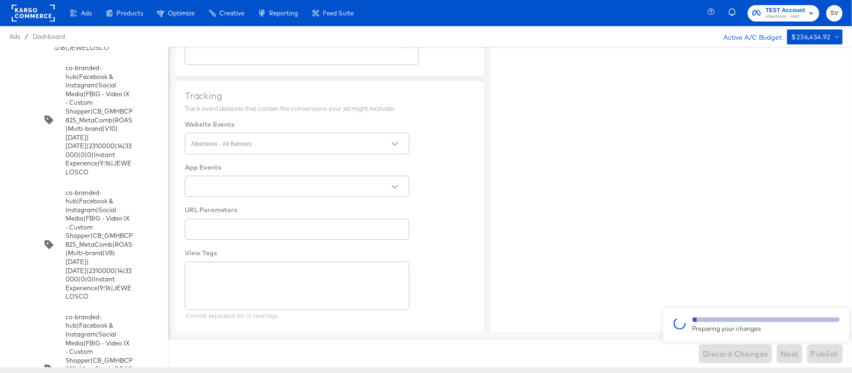
type textarea "x"
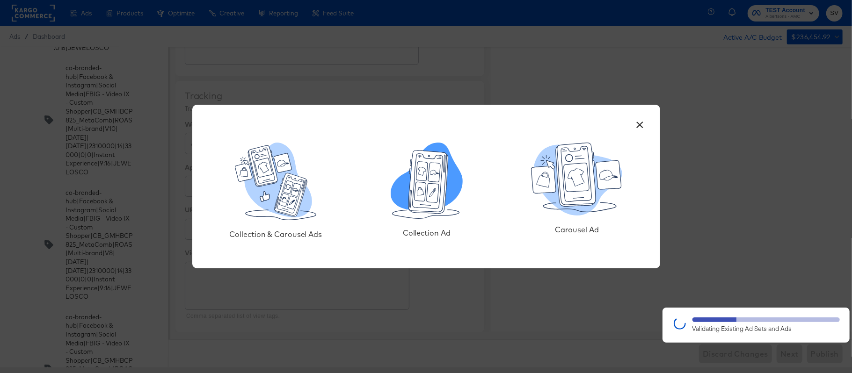
click at [455, 195] on icon at bounding box center [427, 177] width 72 height 68
type textarea "x"
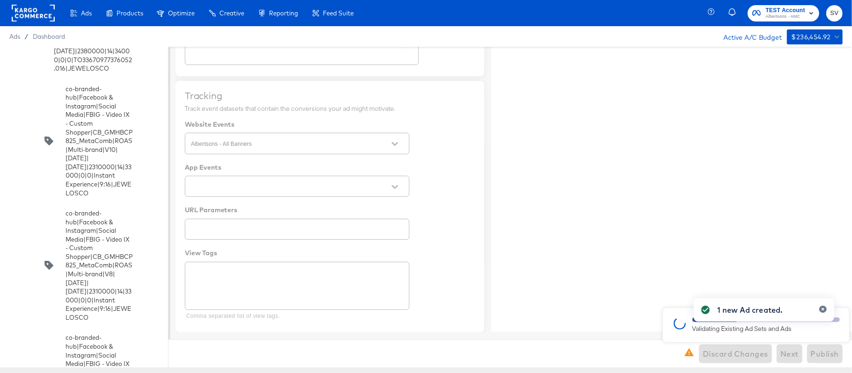
type textarea "x"
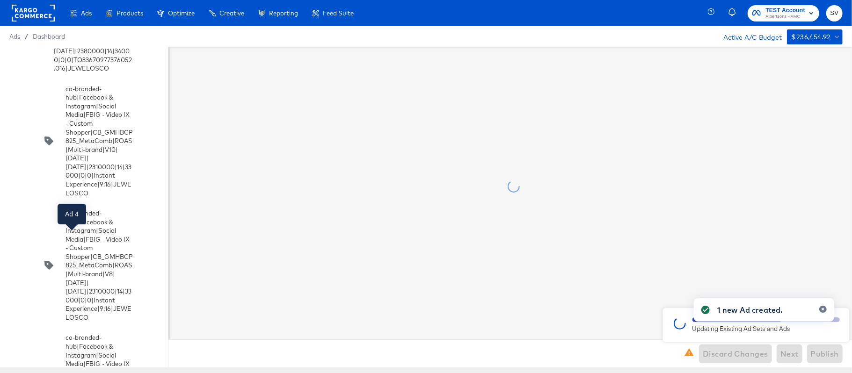
scroll to position [0, 0]
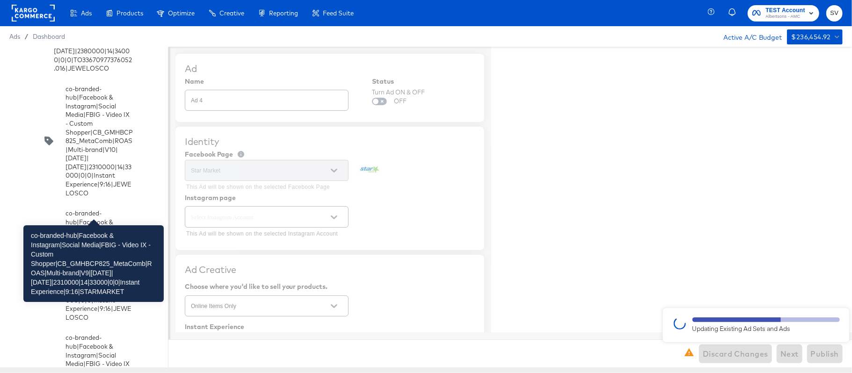
type textarea "x"
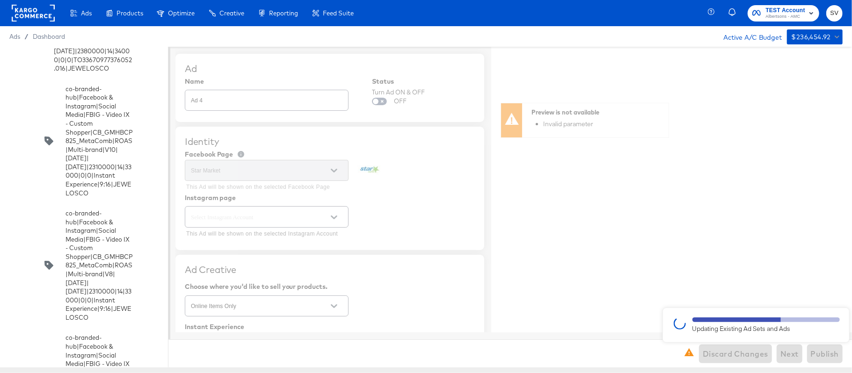
type textarea "x"
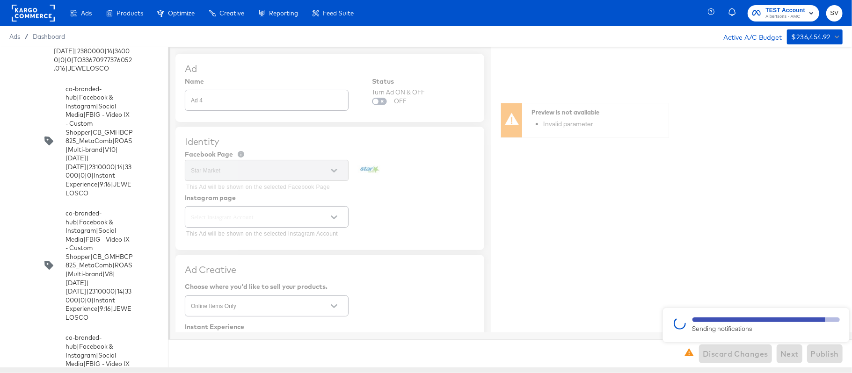
type textarea "x"
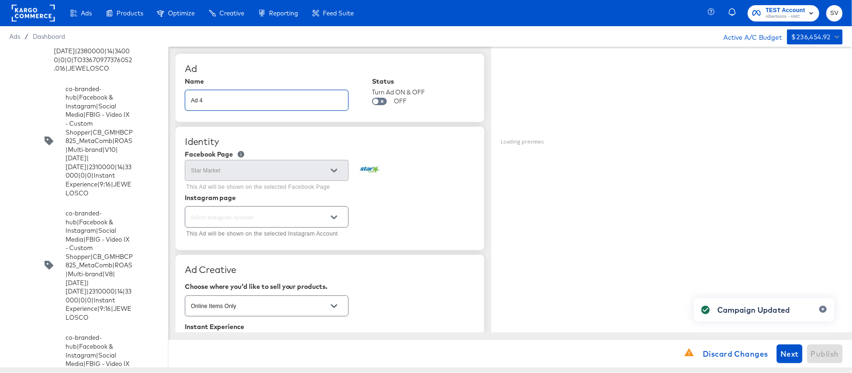
click at [210, 100] on input "Ad 4" at bounding box center [266, 97] width 163 height 20
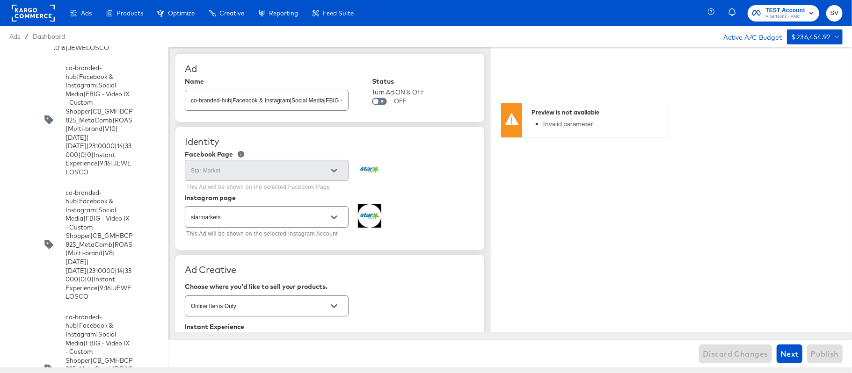
type textarea "x"
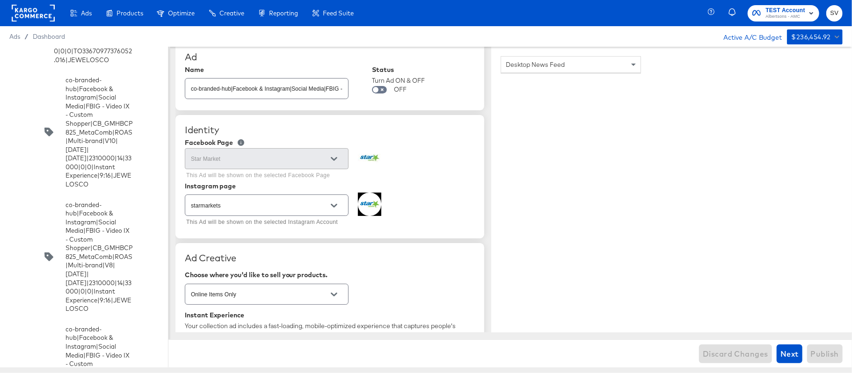
scroll to position [3167, 0]
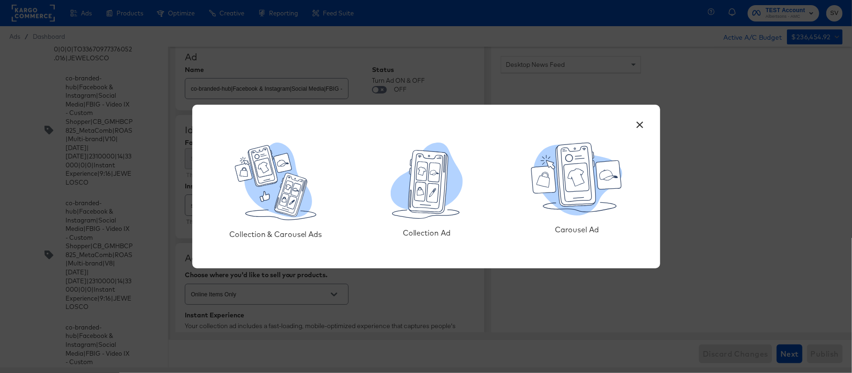
click at [642, 120] on button "×" at bounding box center [640, 122] width 17 height 17
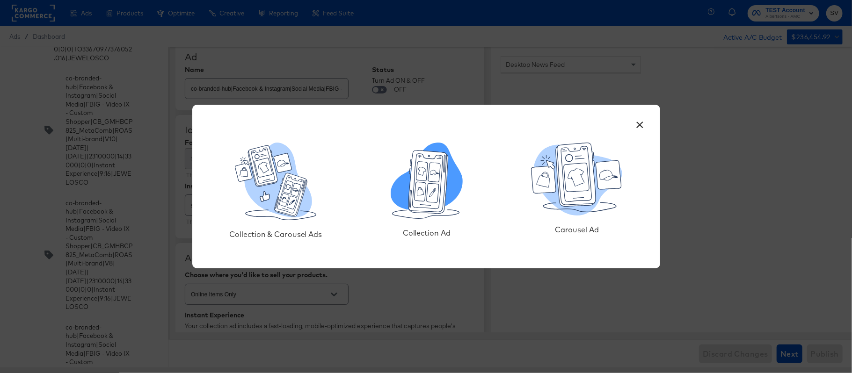
click at [401, 197] on icon at bounding box center [427, 177] width 72 height 68
type textarea "x"
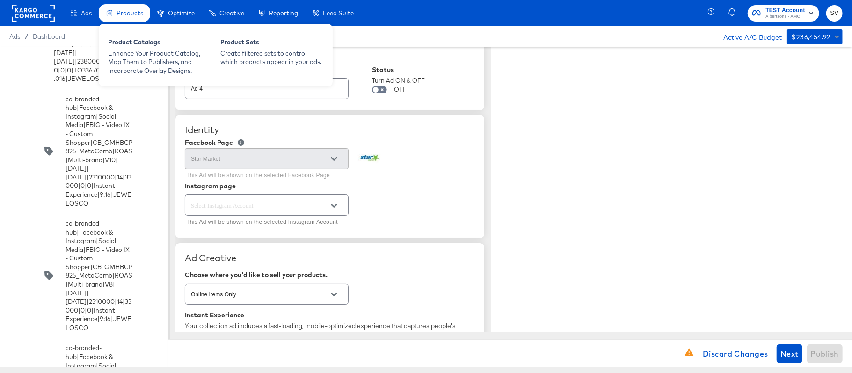
type textarea "x"
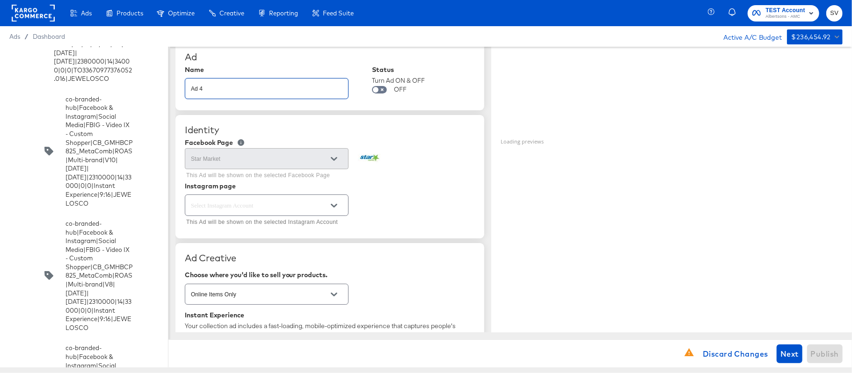
click at [298, 88] on input "Ad 4" at bounding box center [266, 85] width 163 height 20
paste input "co-branded-hub|Facebook & Instagram|Social Media|FBIG - Video IX - Custom Shopp…"
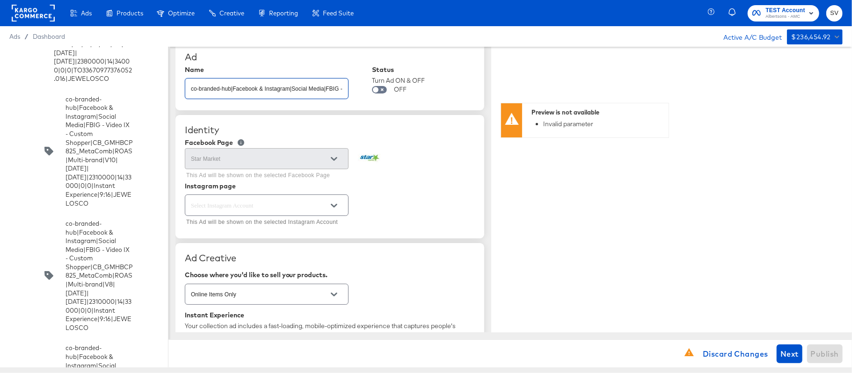
scroll to position [0, 425]
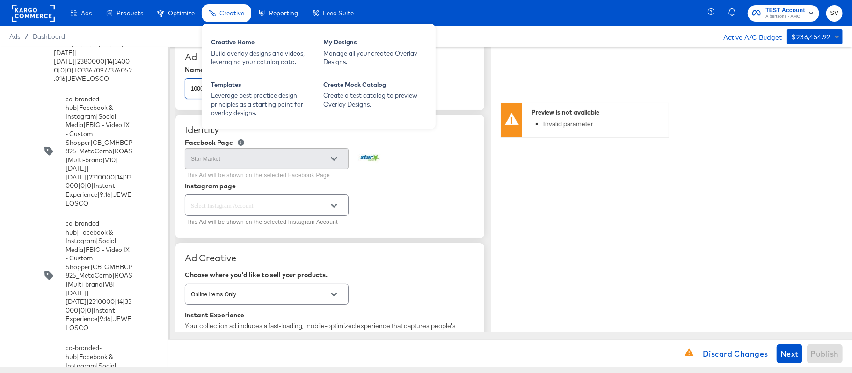
type input "co-branded-hub|Facebook & Instagram|Social Media|FBIG - Video IX - Custom Shopp…"
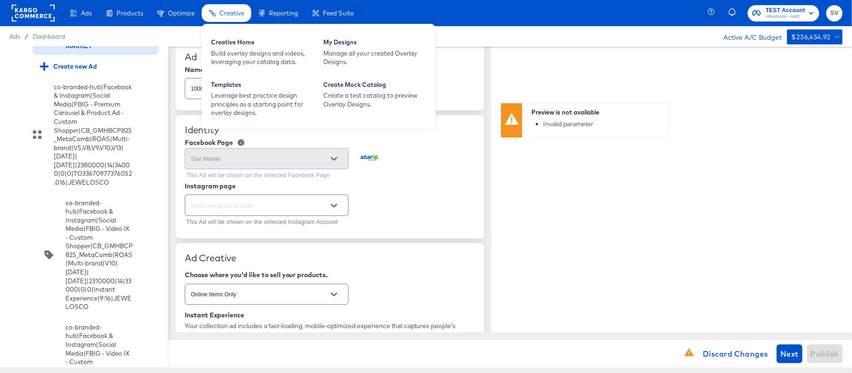
type textarea "x"
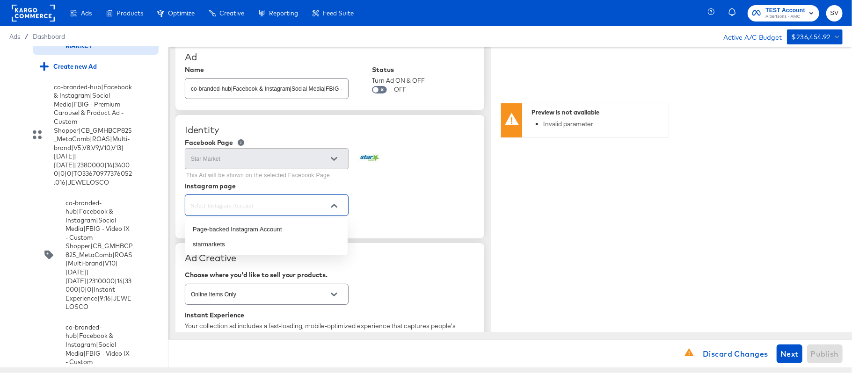
click at [239, 205] on input "text" at bounding box center [259, 205] width 141 height 11
click at [224, 244] on li "starmarkets" at bounding box center [266, 244] width 162 height 15
type input "starmarkets"
type textarea "x"
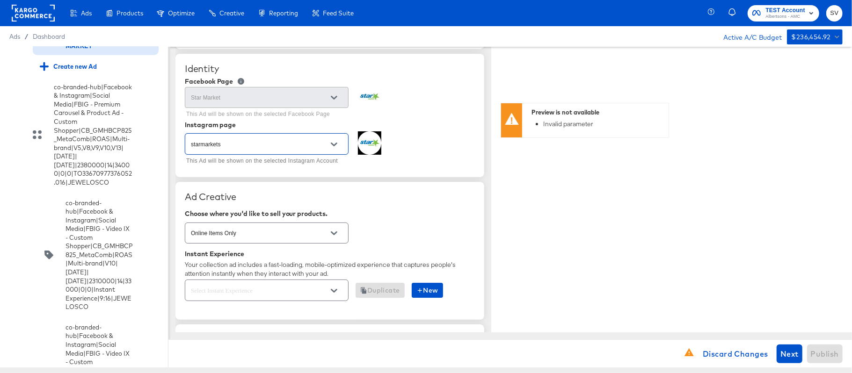
scroll to position [79, 0]
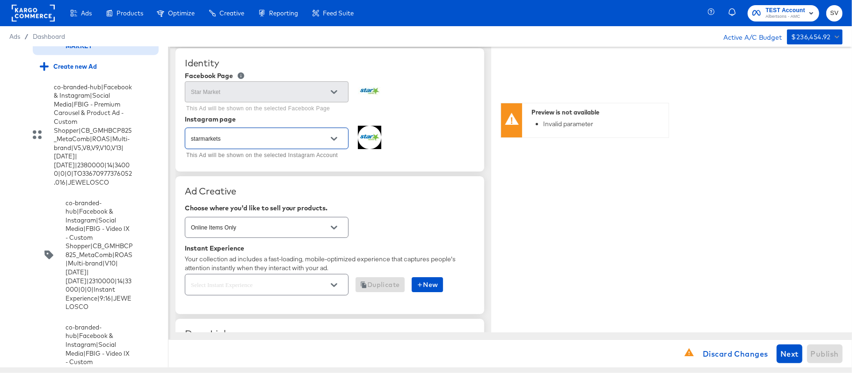
click at [243, 284] on input "text" at bounding box center [259, 285] width 141 height 11
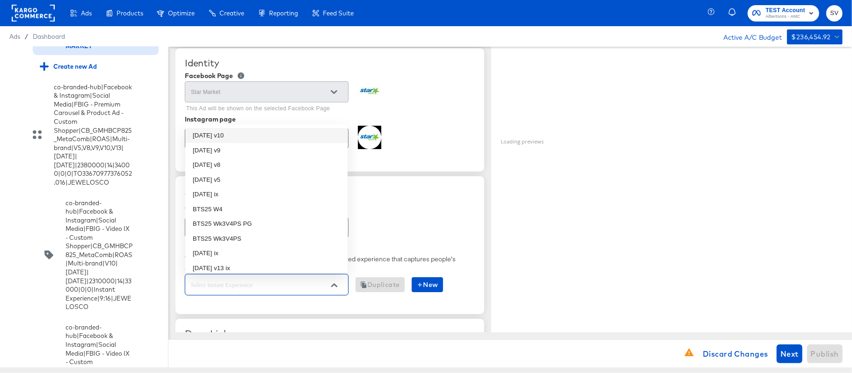
click at [235, 136] on li "[DATE] v10" at bounding box center [266, 135] width 162 height 15
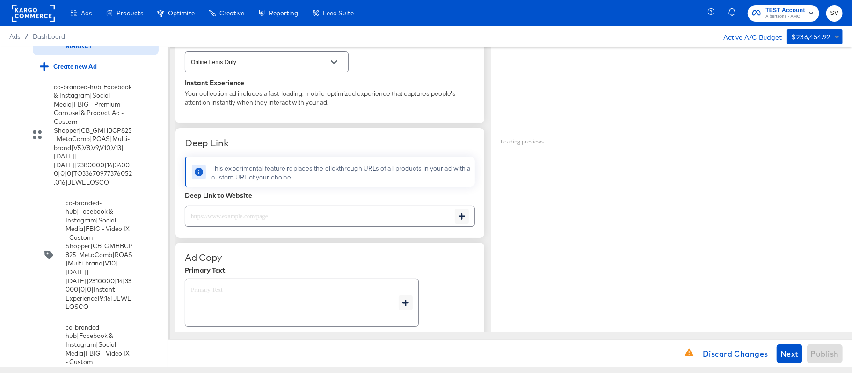
scroll to position [245, 0]
paste input "[URL][DOMAIN_NAME]"
type input "[URL][DOMAIN_NAME]"
click at [222, 211] on input "[URL][DOMAIN_NAME]" at bounding box center [320, 212] width 270 height 20
type textarea "x"
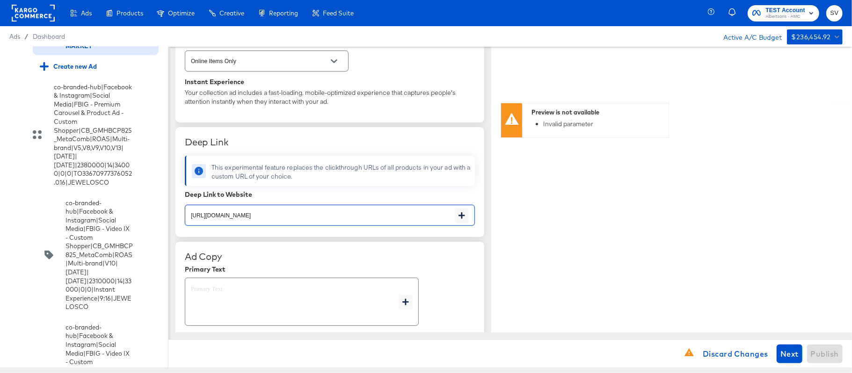
type textarea "x"
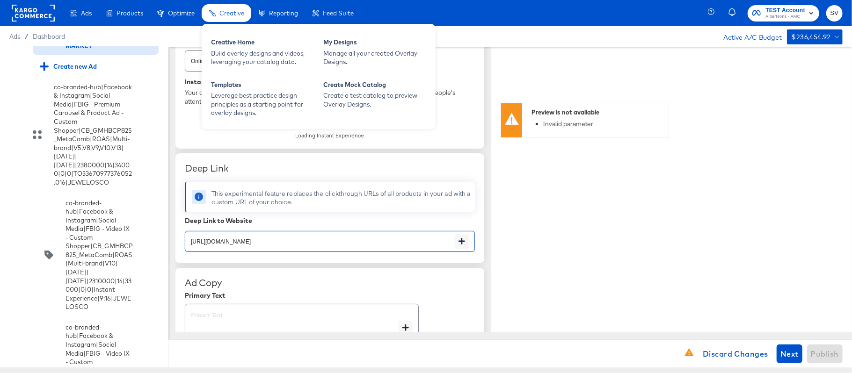
type input "[URL][DOMAIN_NAME]"
type textarea "x"
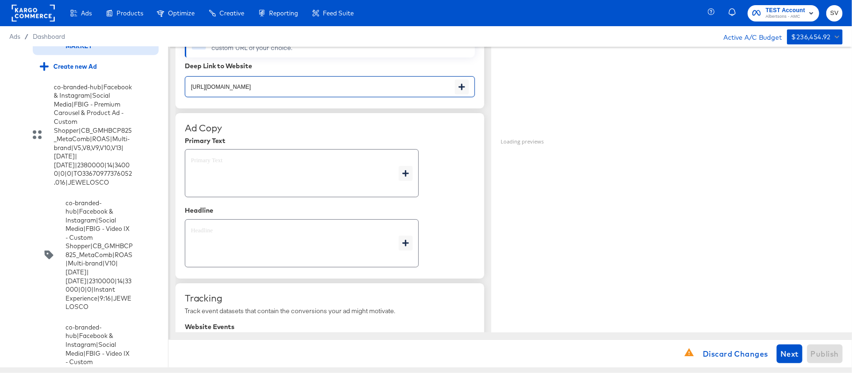
scroll to position [417, 0]
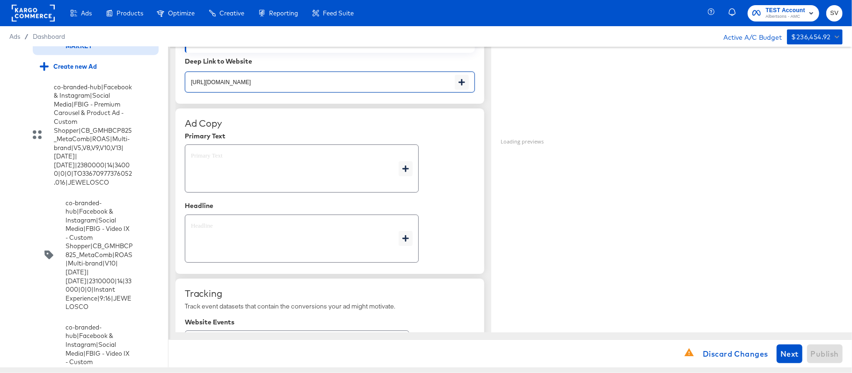
type textarea "x"
paste textarea "Shop your favorite brands for you and your home!"
type textarea "Shop your favorite brands for you and your home!"
click at [251, 178] on textarea "Shop your favorite brands for you and your home!" at bounding box center [295, 169] width 208 height 34
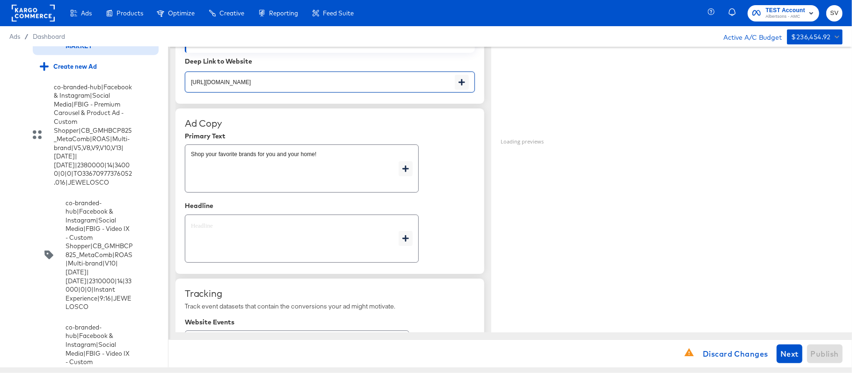
type textarea "x"
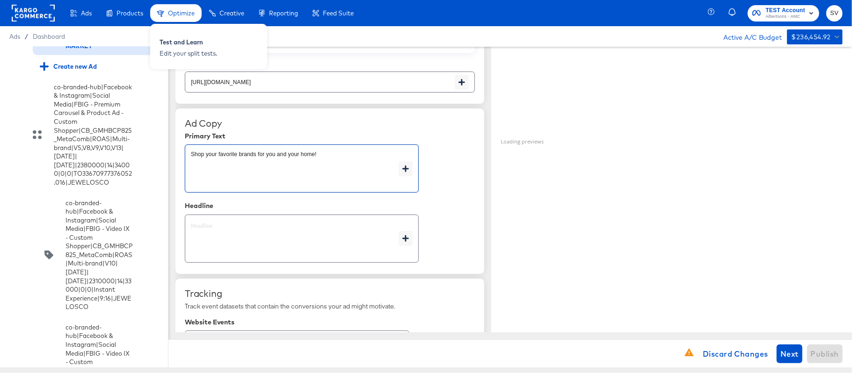
type textarea "Shop your favorite brands for you and your home!"
type textarea "x"
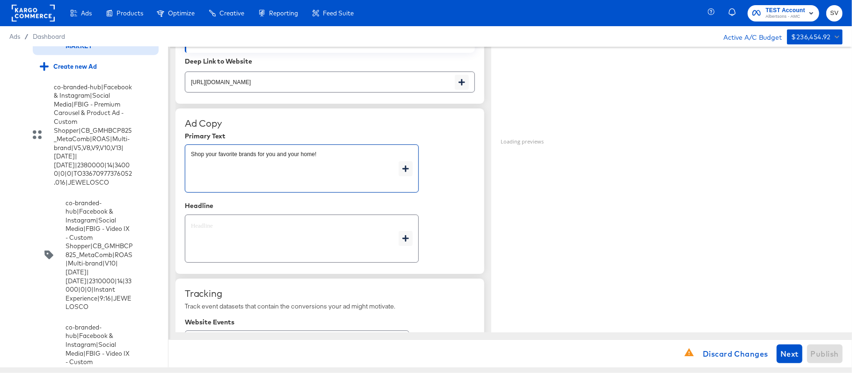
type textarea "x"
click at [219, 221] on div "x" at bounding box center [302, 239] width 234 height 48
type textarea "x"
paste textarea "Explore latest arrivals"
type textarea "Explore latest arrivals"
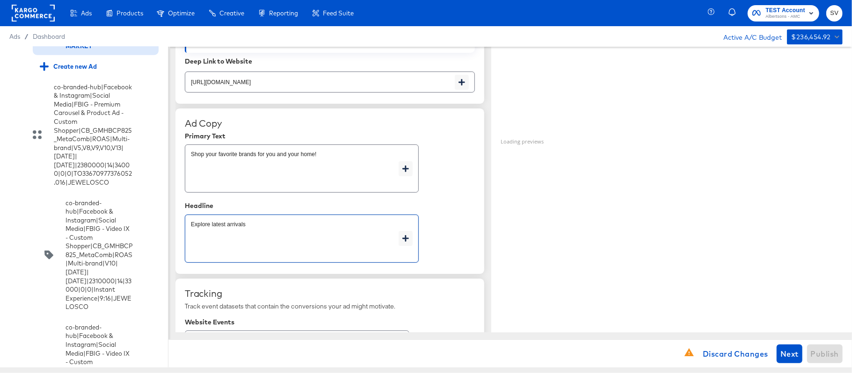
type textarea "x"
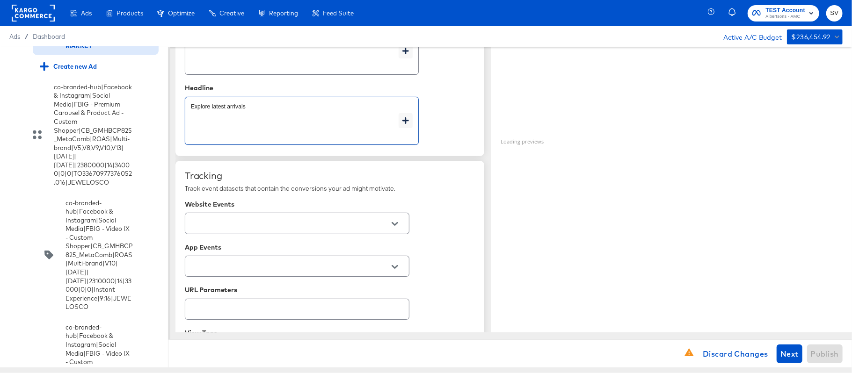
scroll to position [536, 0]
type textarea "Explore latest arrivals"
type textarea "x"
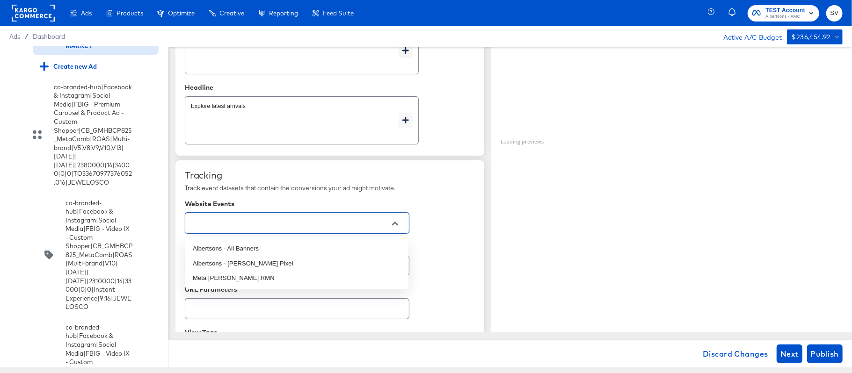
click at [219, 221] on input "text" at bounding box center [290, 223] width 202 height 11
click at [287, 244] on li "Albertsons - All Banners" at bounding box center [296, 248] width 223 height 15
type textarea "x"
type input "Albertsons - All Banners"
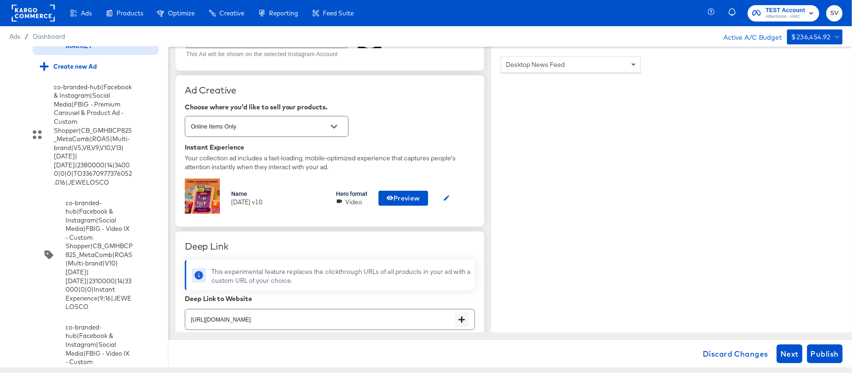
scroll to position [180, 0]
click at [830, 355] on span "Publish" at bounding box center [825, 354] width 28 height 13
type textarea "x"
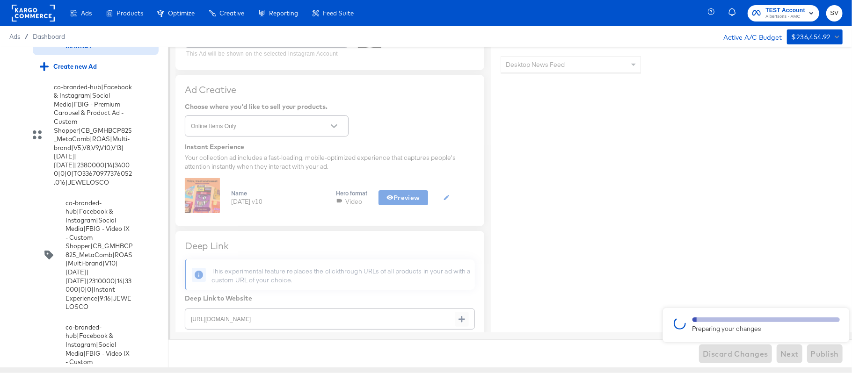
type textarea "x"
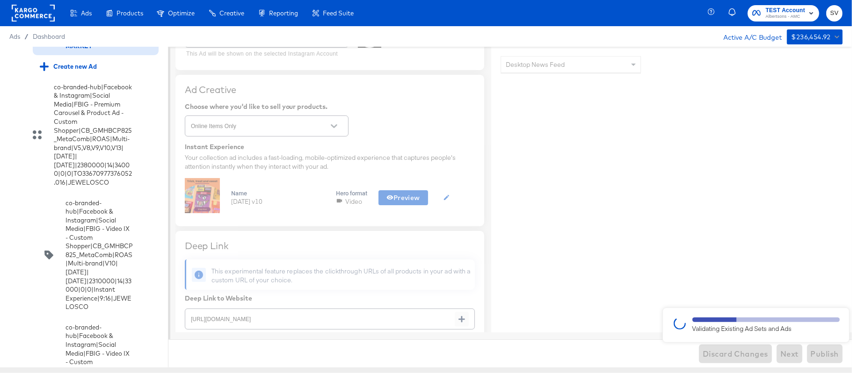
type textarea "x"
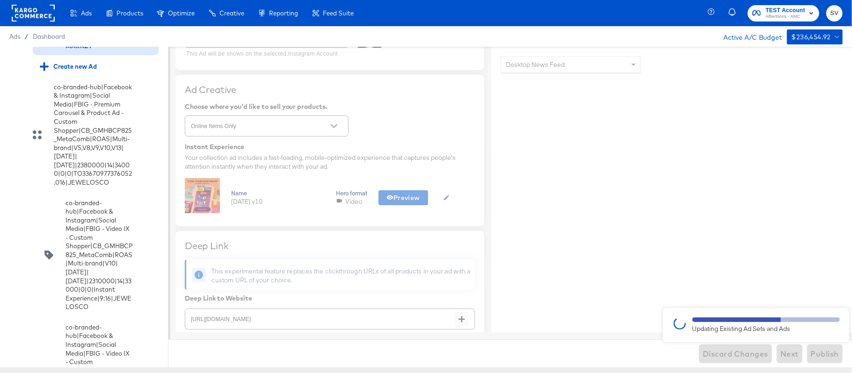
type textarea "x"
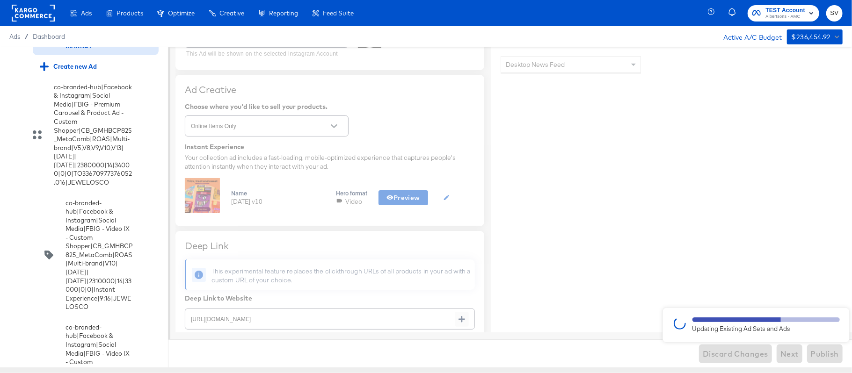
type textarea "x"
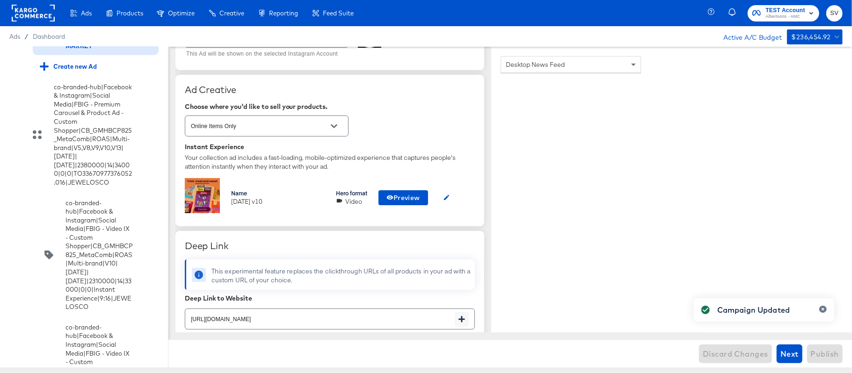
type textarea "x"
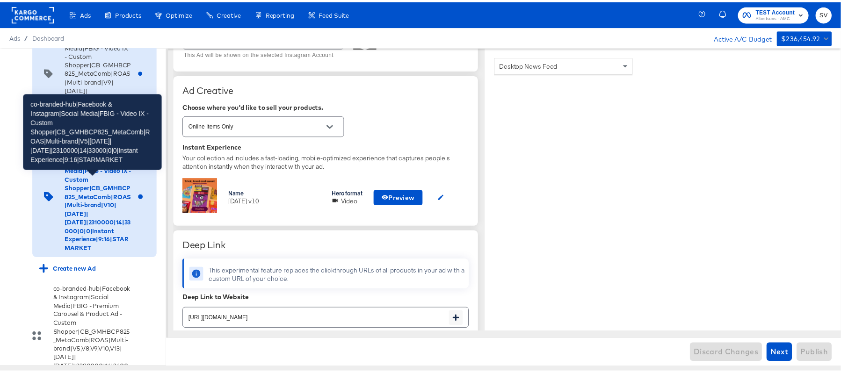
scroll to position [2822, 0]
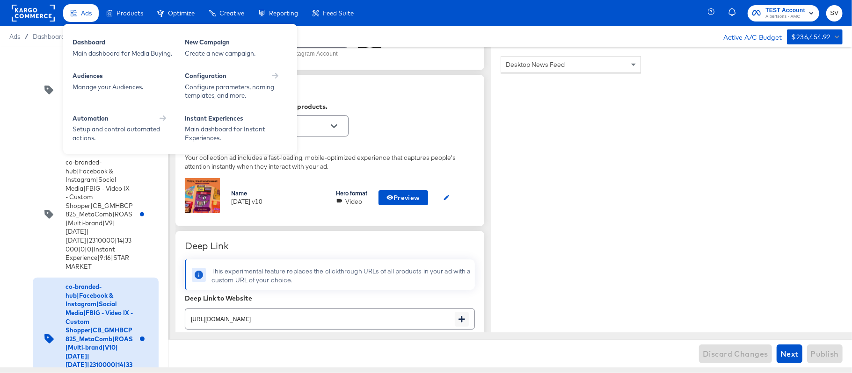
click at [91, 8] on div "Ads" at bounding box center [81, 13] width 36 height 18
click at [85, 42] on div "Dashboard" at bounding box center [124, 43] width 103 height 11
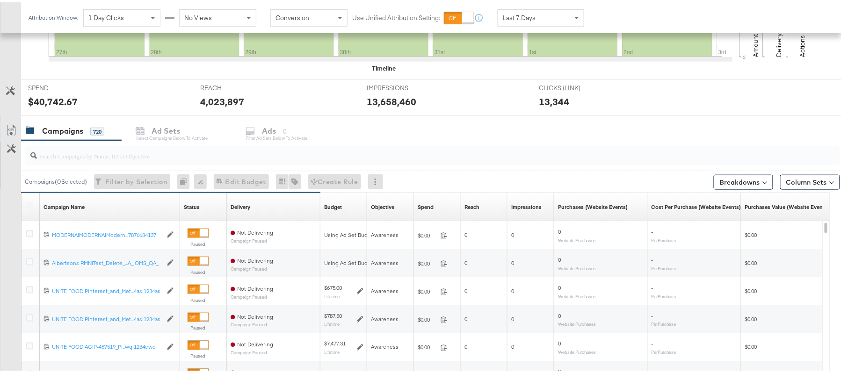
scroll to position [311, 0]
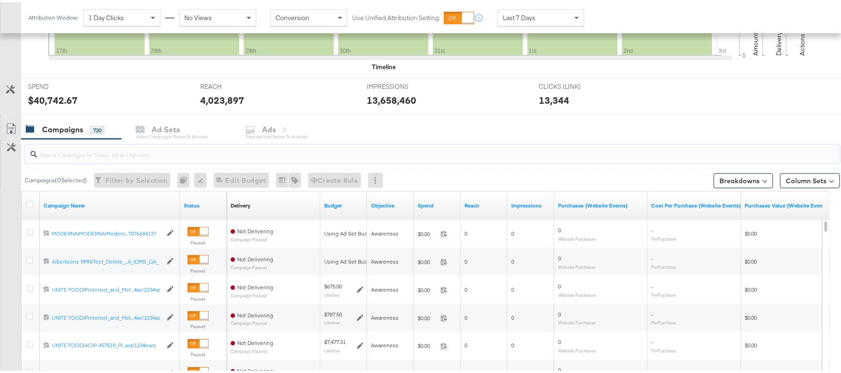
click at [195, 145] on input "search" at bounding box center [401, 148] width 729 height 18
paste input "120230827523830307"
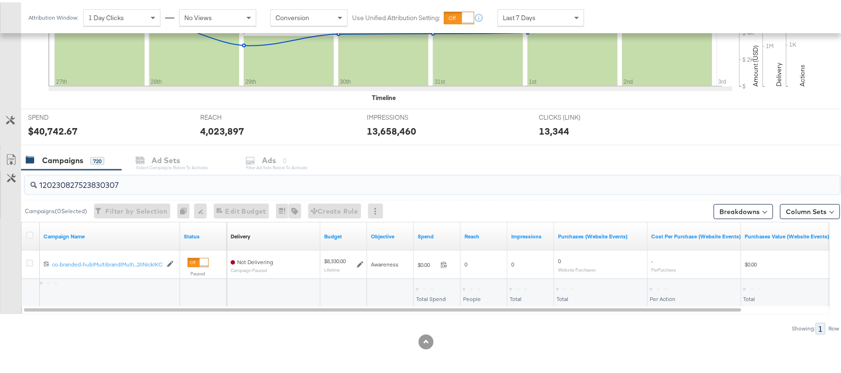
scroll to position [282, 0]
type input "120230827523830307"
click at [31, 235] on icon at bounding box center [29, 233] width 7 height 7
click at [0, 0] on input "checkbox" at bounding box center [0, 0] width 0 height 0
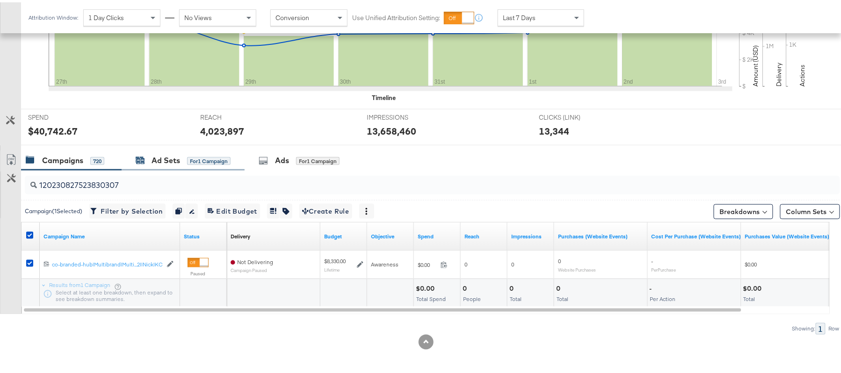
click at [162, 156] on div "Ad Sets" at bounding box center [166, 158] width 29 height 11
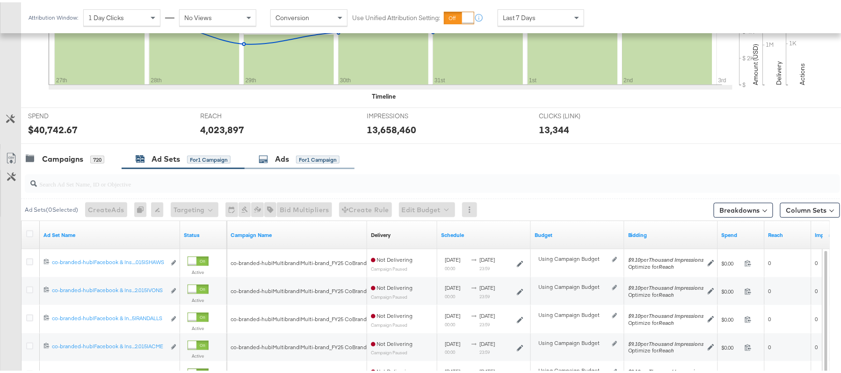
click at [288, 162] on div "Ads" at bounding box center [282, 157] width 14 height 11
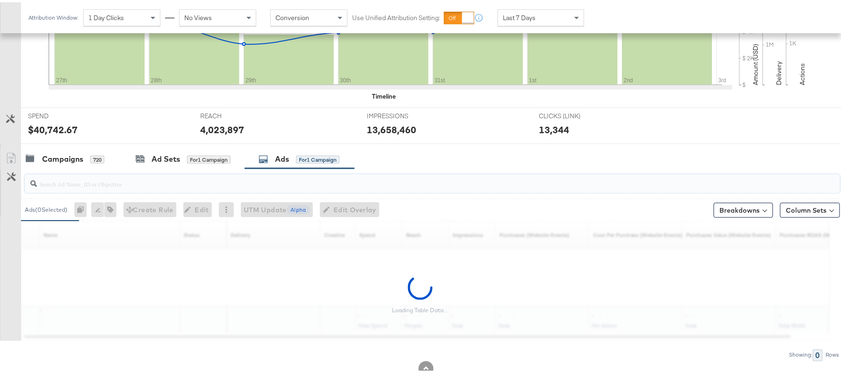
click at [261, 180] on input "search" at bounding box center [401, 178] width 729 height 18
paste input "co-branded-hub|Facebook & Instagram|Social Media|FBIG - Premium Carousel & Prod…"
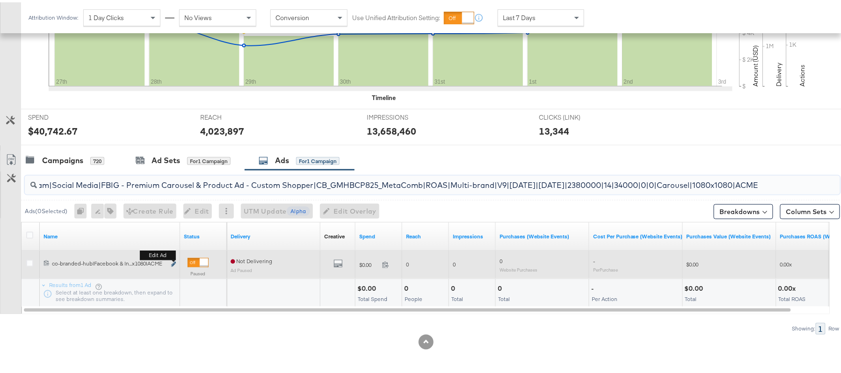
type input "co-branded-hub|Facebook & Instagram|Social Media|FBIG - Premium Carousel & Prod…"
click at [173, 262] on icon "link" at bounding box center [173, 262] width 5 height 5
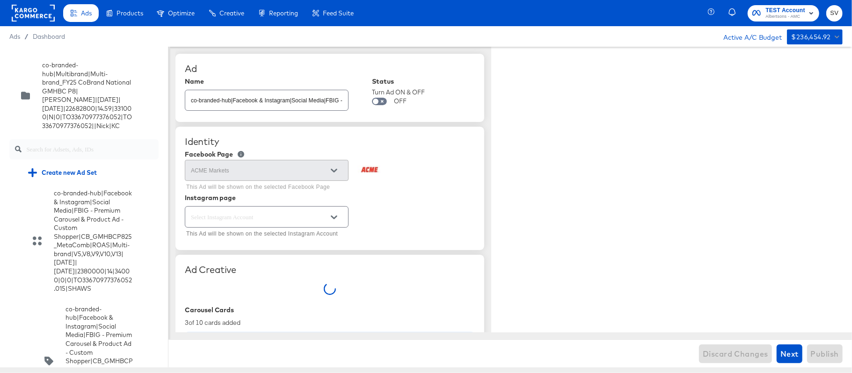
scroll to position [2811, 0]
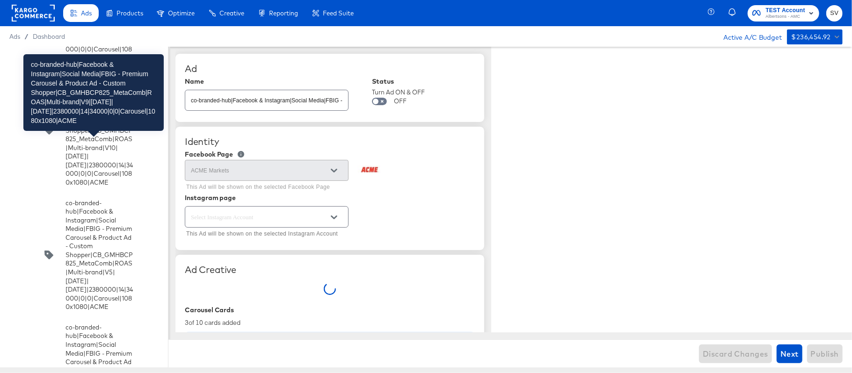
type textarea "x"
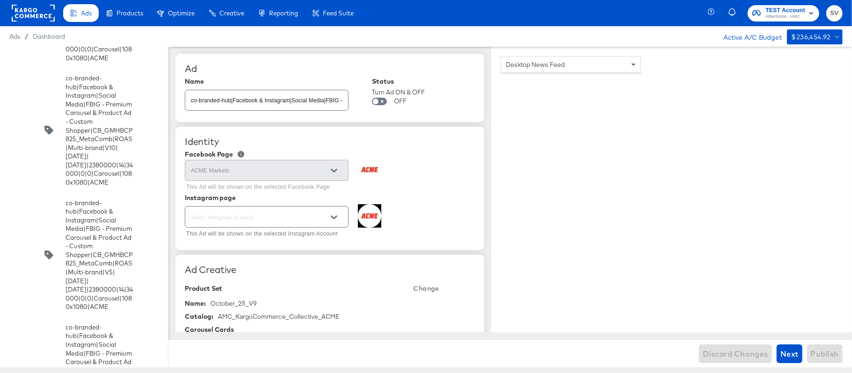
scroll to position [3095, 0]
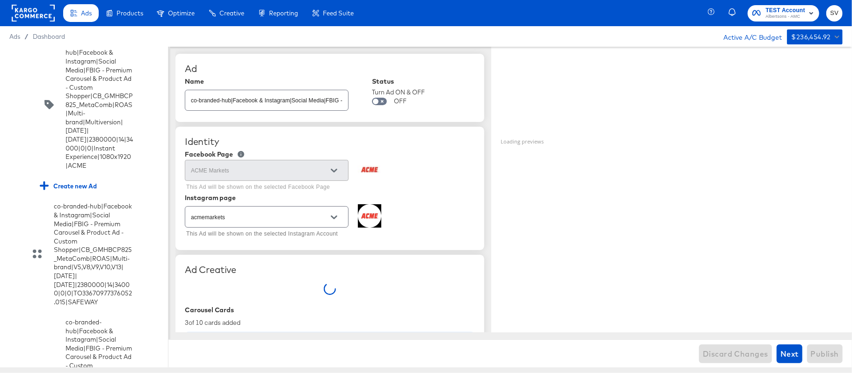
type textarea "x"
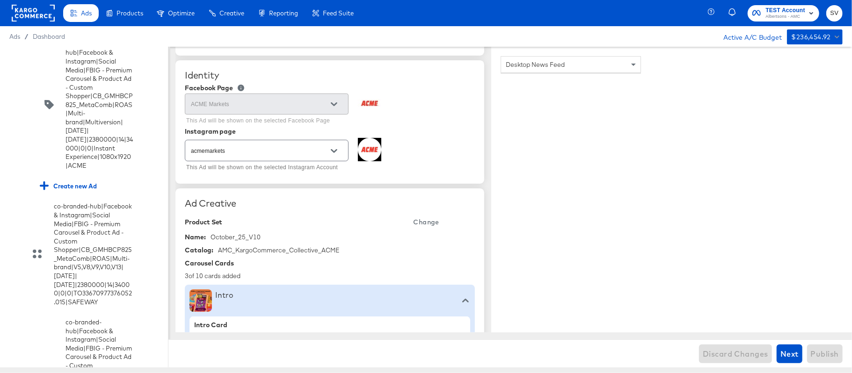
scroll to position [620, 0]
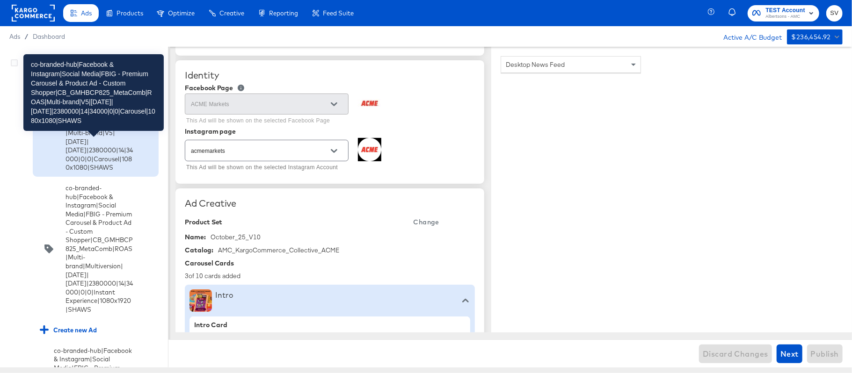
click at [102, 172] on div "co-branded-hub|Facebook & Instagram|Social Media|FBIG - Premium Carousel & Prod…" at bounding box center [99, 115] width 67 height 113
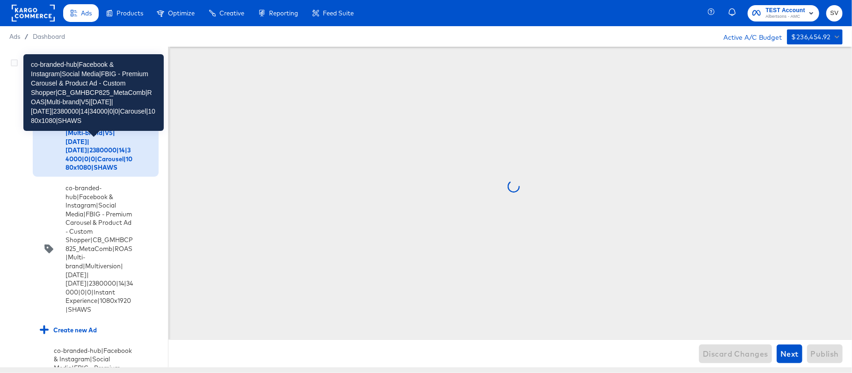
scroll to position [0, 0]
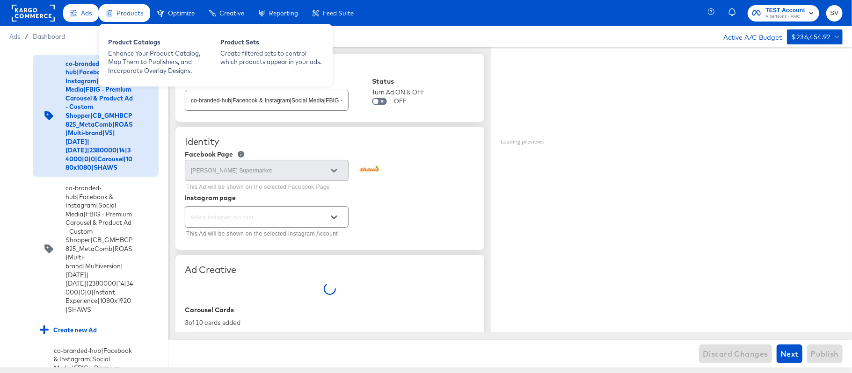
type textarea "x"
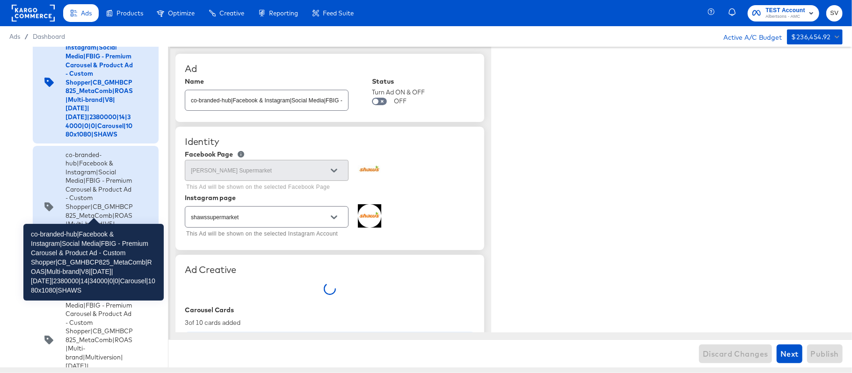
scroll to position [528, 0]
type textarea "x"
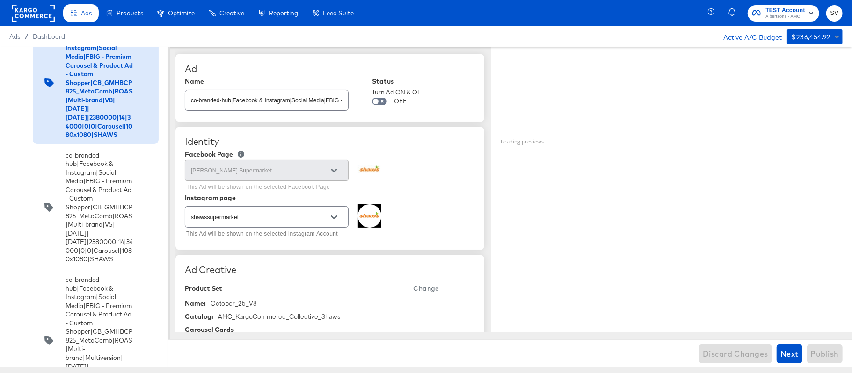
scroll to position [193, 0]
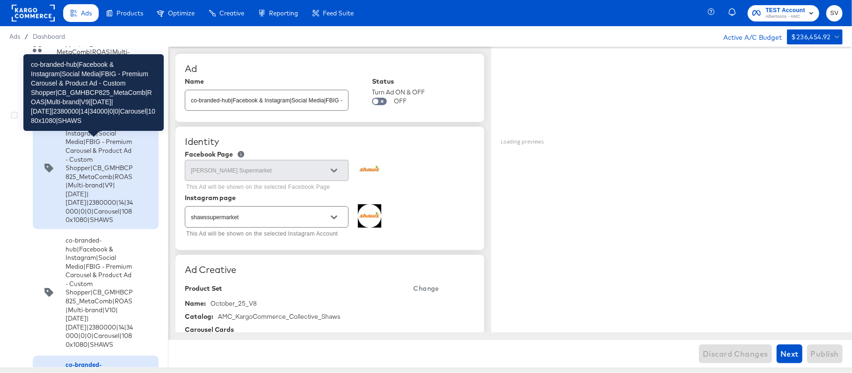
click at [101, 173] on div "co-branded-hub|Facebook & Instagram|Social Media|FBIG - Premium Carousel & Prod…" at bounding box center [99, 168] width 67 height 113
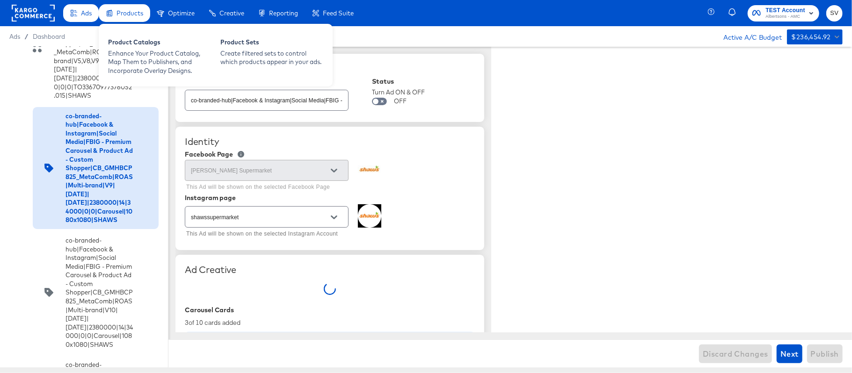
type textarea "x"
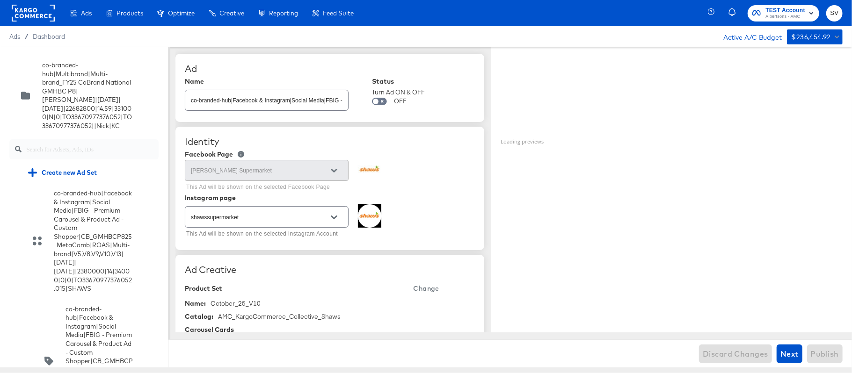
scroll to position [245, 0]
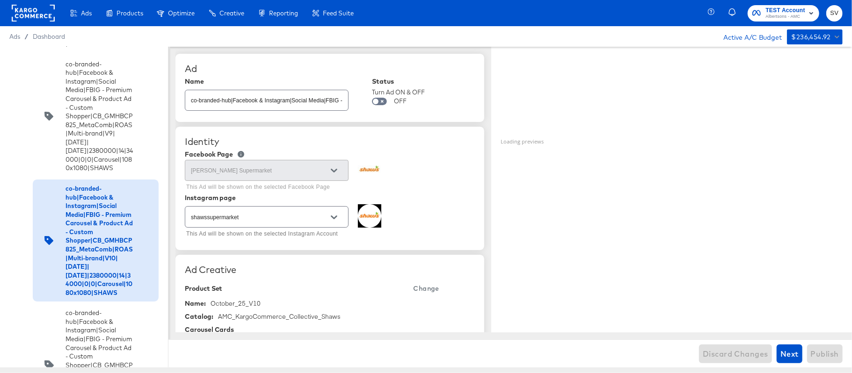
type textarea "x"
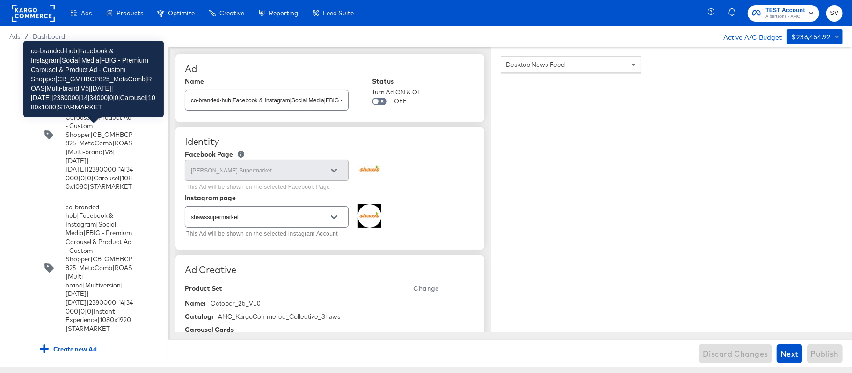
click at [111, 66] on div "co-branded-hub|Facebook & Instagram|Social Media|FBIG - Premium Carousel & Prod…" at bounding box center [99, 10] width 67 height 113
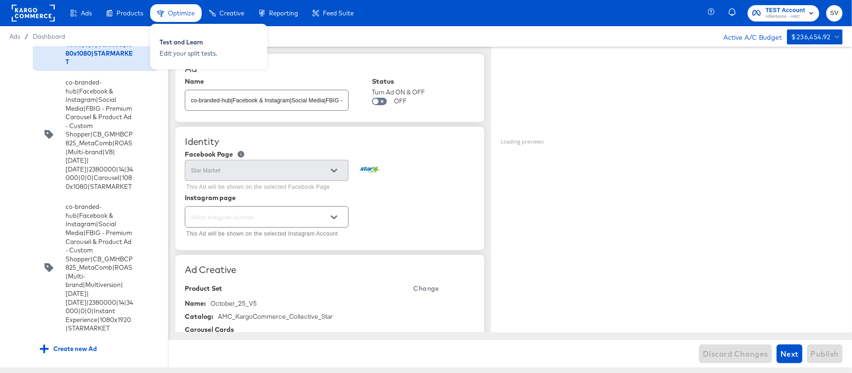
type textarea "x"
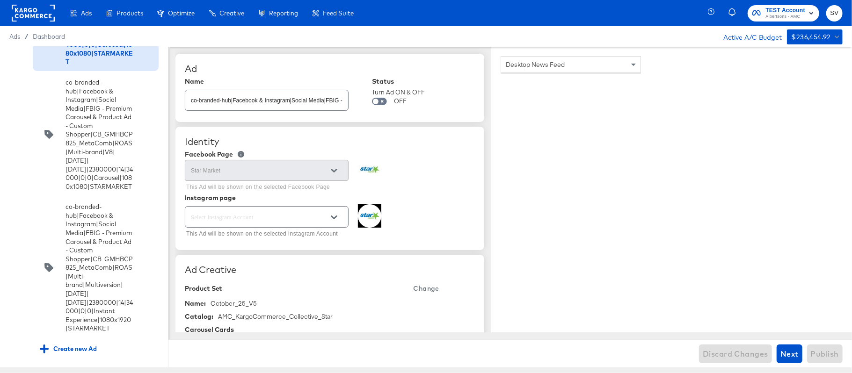
scroll to position [8490, 0]
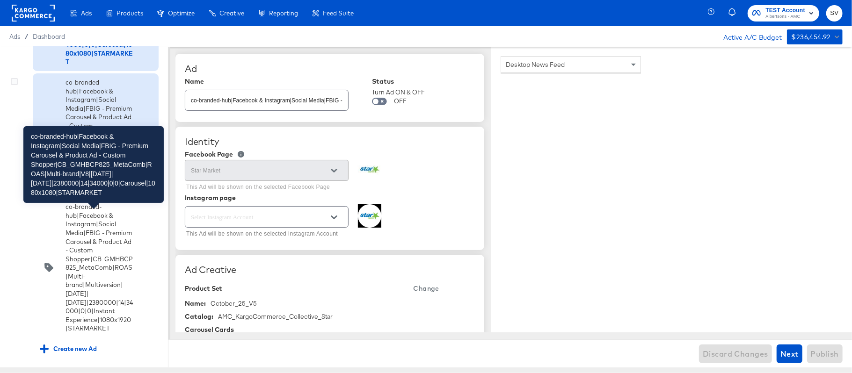
click at [106, 191] on div "co-branded-hub|Facebook & Instagram|Social Media|FBIG - Premium Carousel & Prod…" at bounding box center [99, 134] width 67 height 113
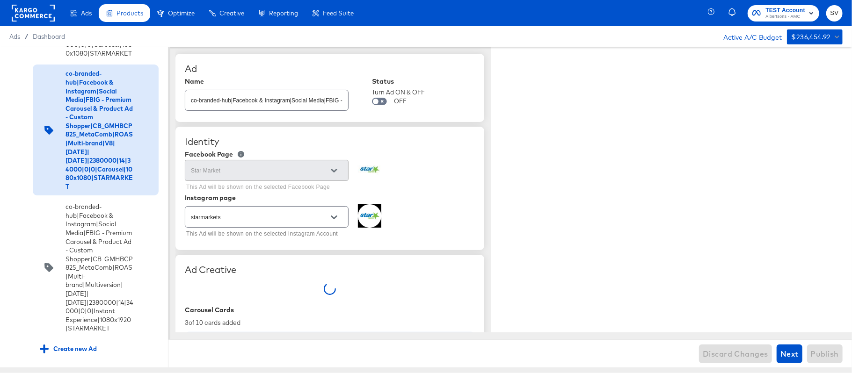
type textarea "x"
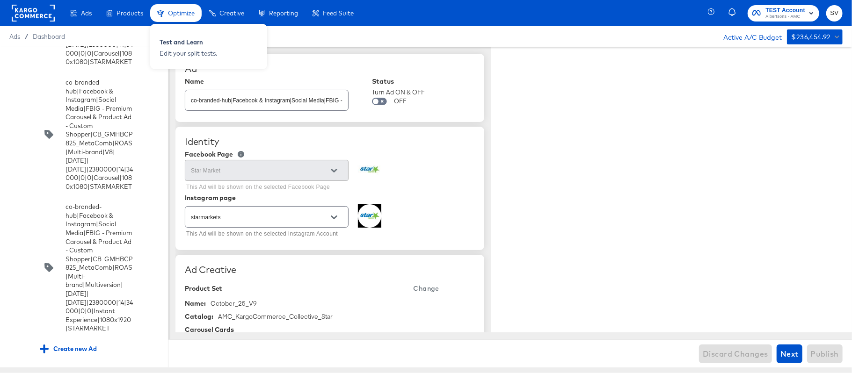
type textarea "x"
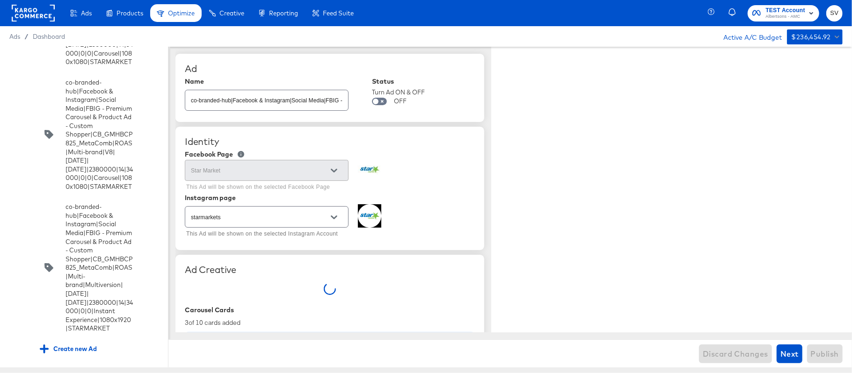
type textarea "x"
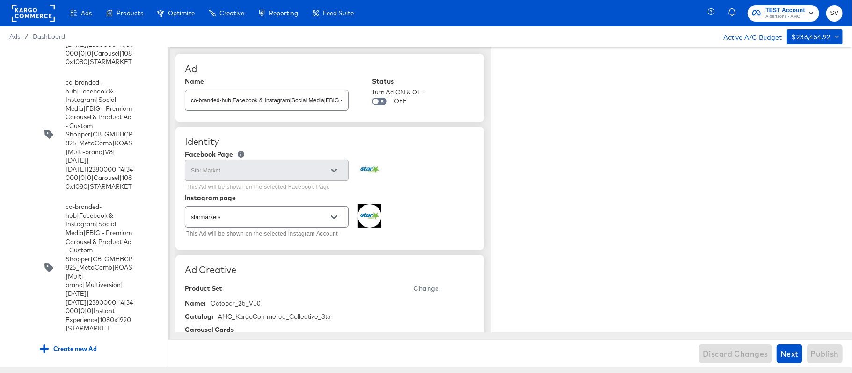
type textarea "x"
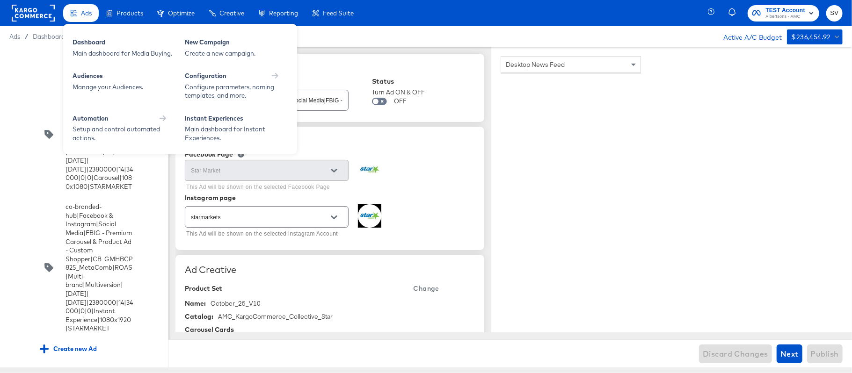
click at [81, 15] on span "Ads" at bounding box center [86, 12] width 11 height 7
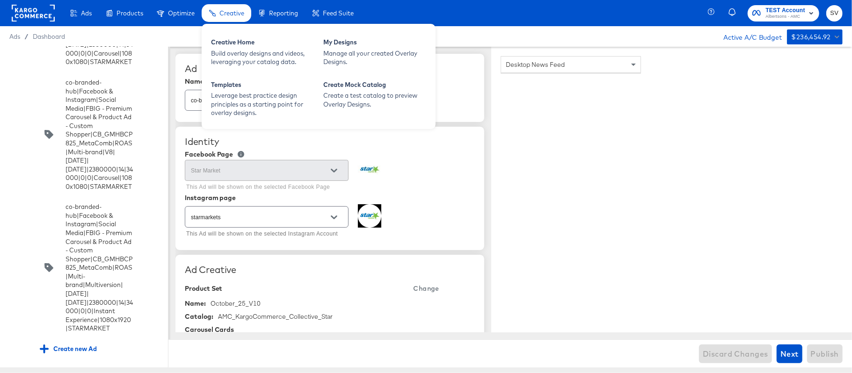
scroll to position [4256, 0]
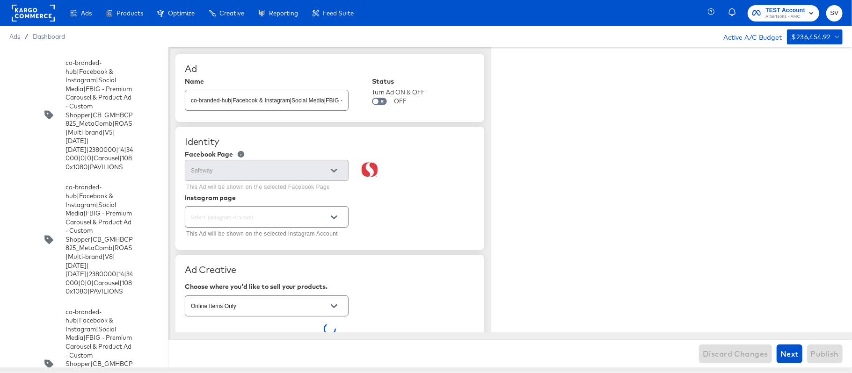
type textarea "x"
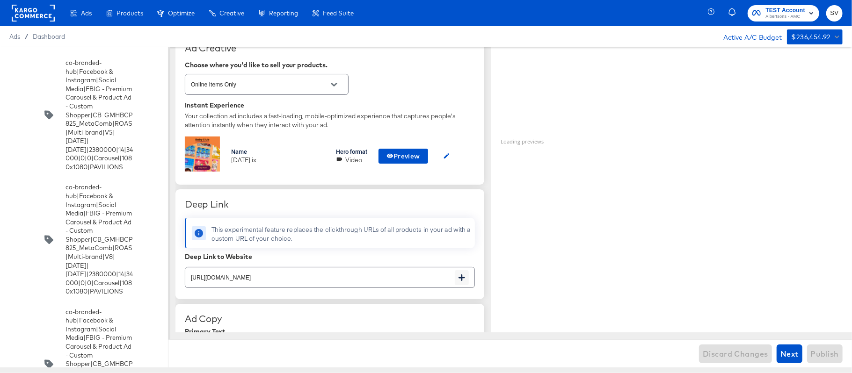
scroll to position [263, 0]
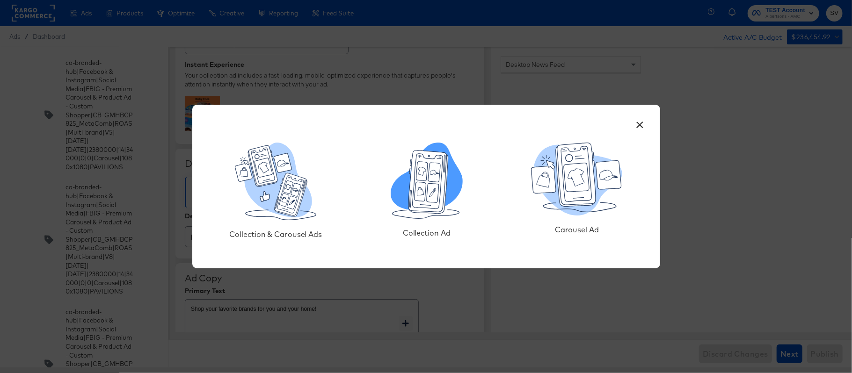
click at [430, 195] on icon at bounding box center [433, 193] width 12 height 19
type textarea "x"
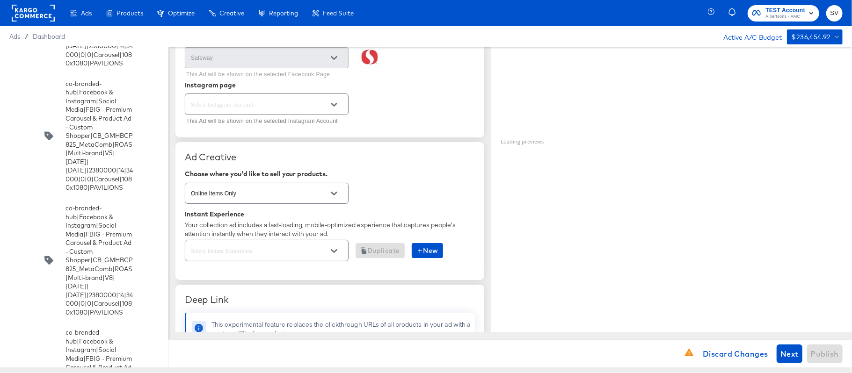
scroll to position [172, 0]
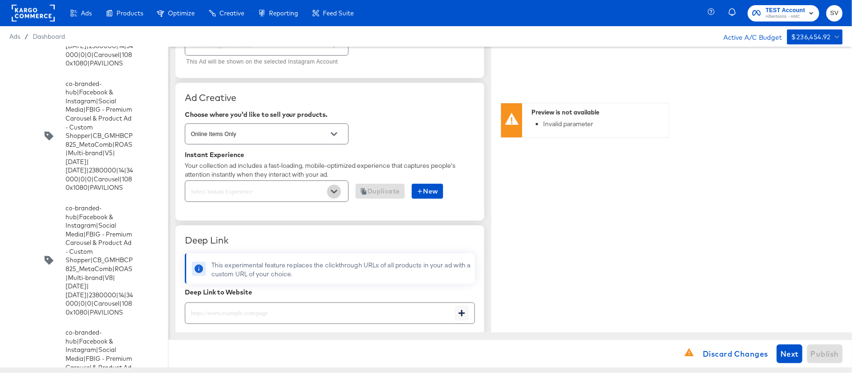
click at [328, 190] on button "Open" at bounding box center [334, 192] width 14 height 14
click at [713, 351] on span "Discard Changes" at bounding box center [736, 354] width 66 height 13
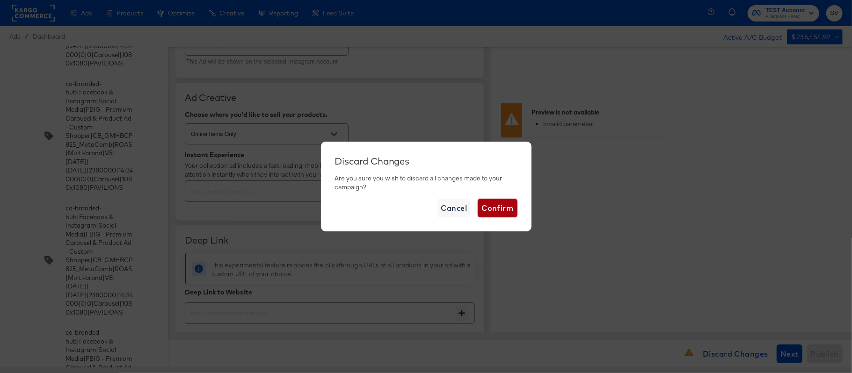
click at [489, 214] on span "Confirm" at bounding box center [498, 208] width 32 height 13
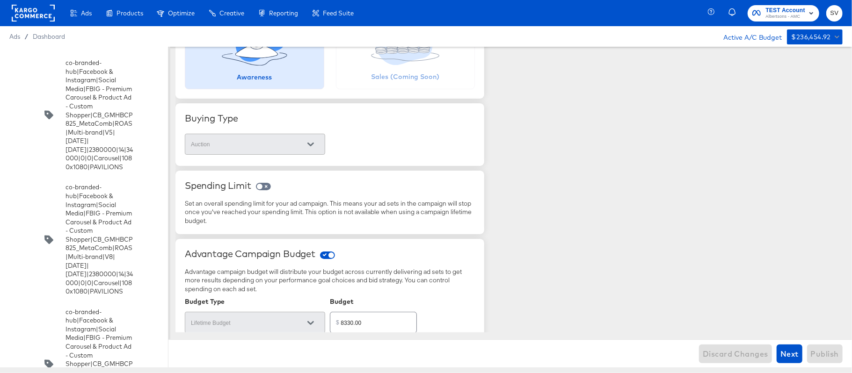
scroll to position [5434, 0]
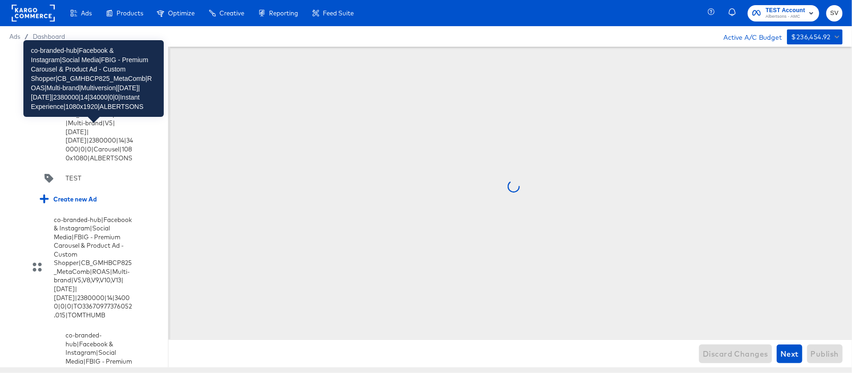
scroll to position [0, 0]
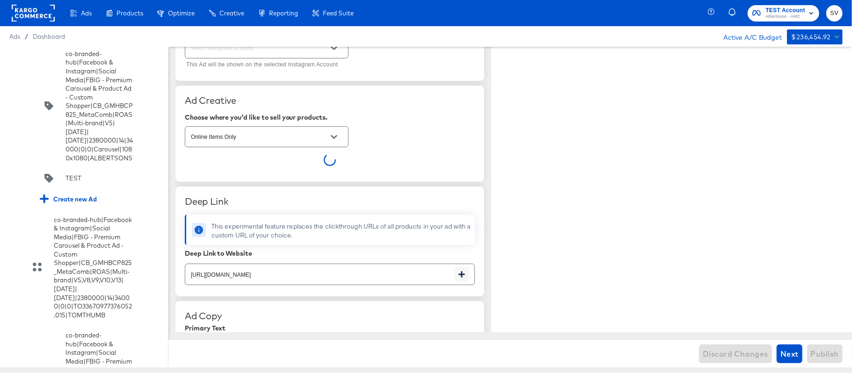
type textarea "x"
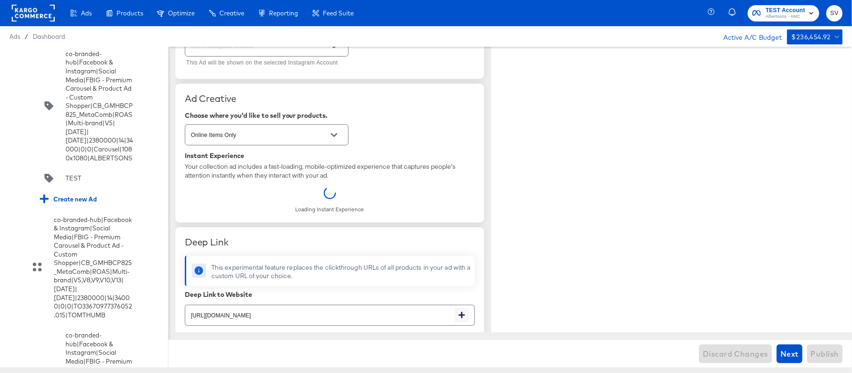
scroll to position [263, 0]
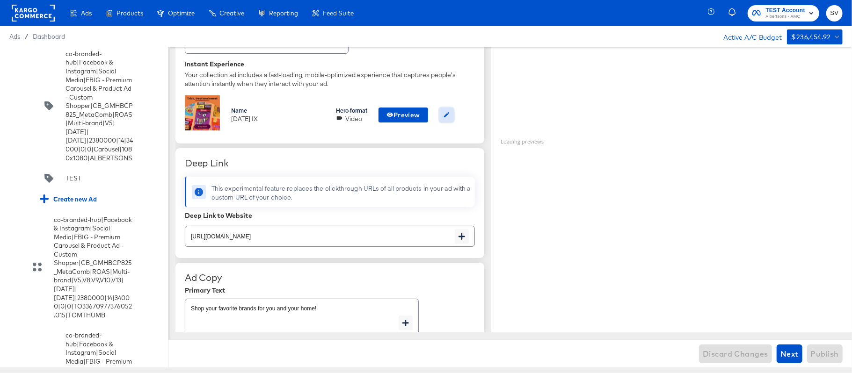
click at [449, 116] on icon "button" at bounding box center [446, 114] width 5 height 5
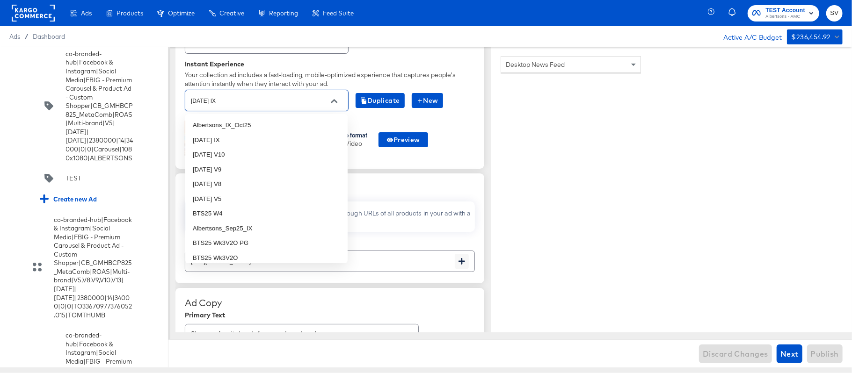
click at [272, 106] on input "Oct25 IX" at bounding box center [259, 100] width 141 height 11
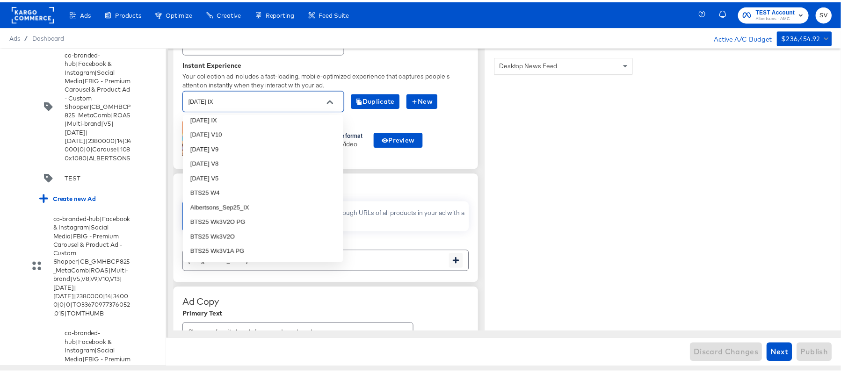
scroll to position [0, 0]
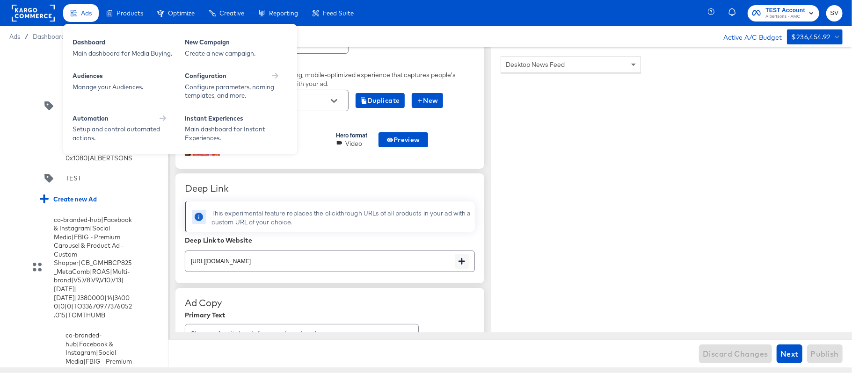
click at [81, 12] on span "Ads" at bounding box center [86, 12] width 11 height 7
click at [88, 38] on div "Dashboard" at bounding box center [124, 43] width 103 height 11
